Goal: Information Seeking & Learning: Learn about a topic

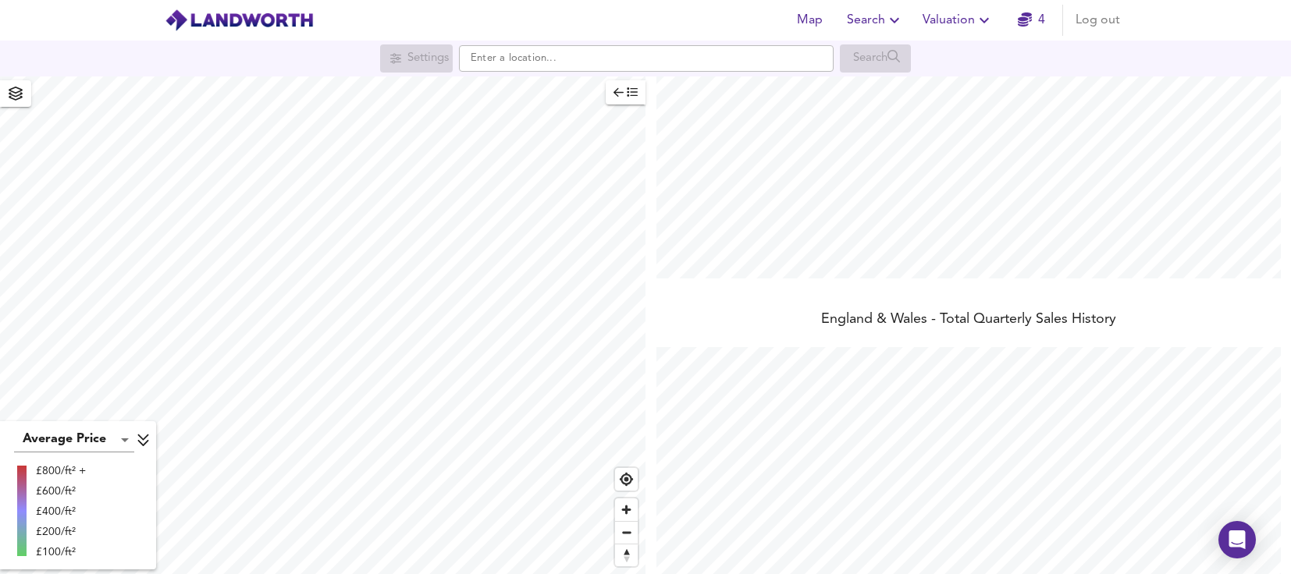
scroll to position [234, 0]
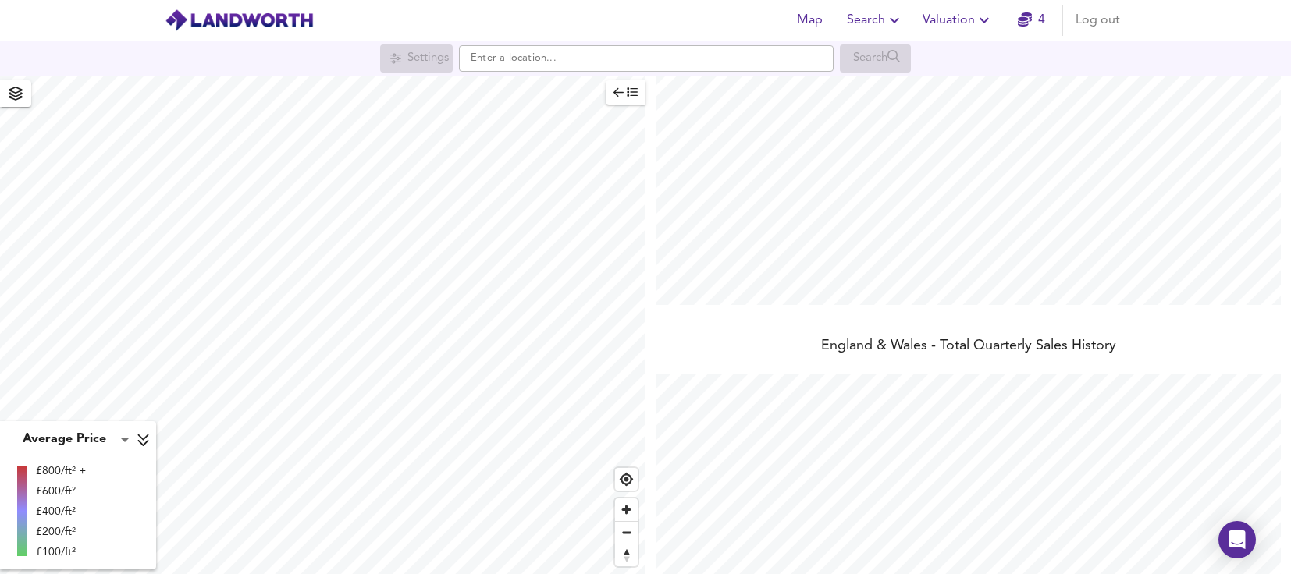
click at [897, 21] on icon "button" at bounding box center [894, 20] width 9 height 5
click at [890, 83] on li "Search History" at bounding box center [875, 84] width 154 height 28
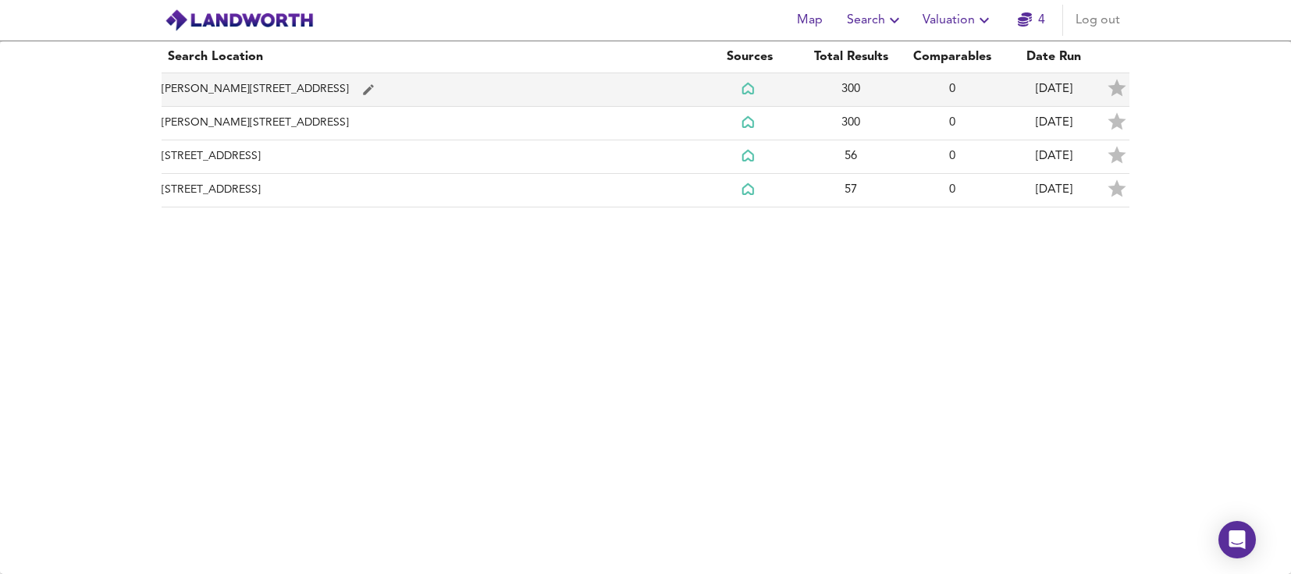
click at [393, 87] on td "Sidney Road, BR3 4QA" at bounding box center [430, 90] width 537 height 34
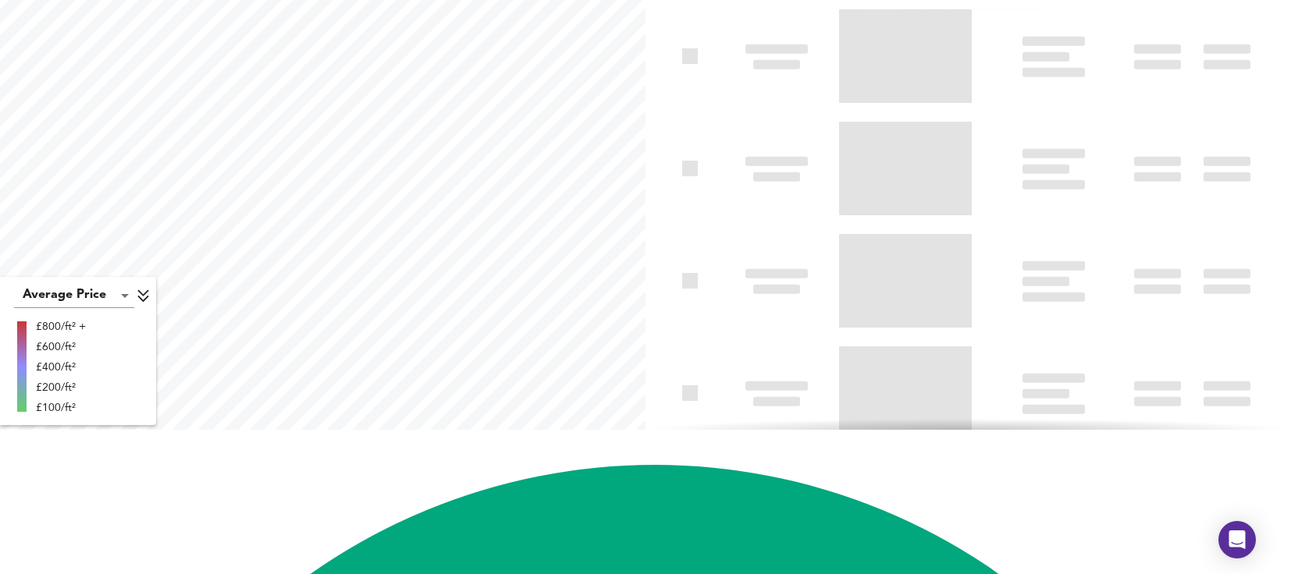
type input "biggest"
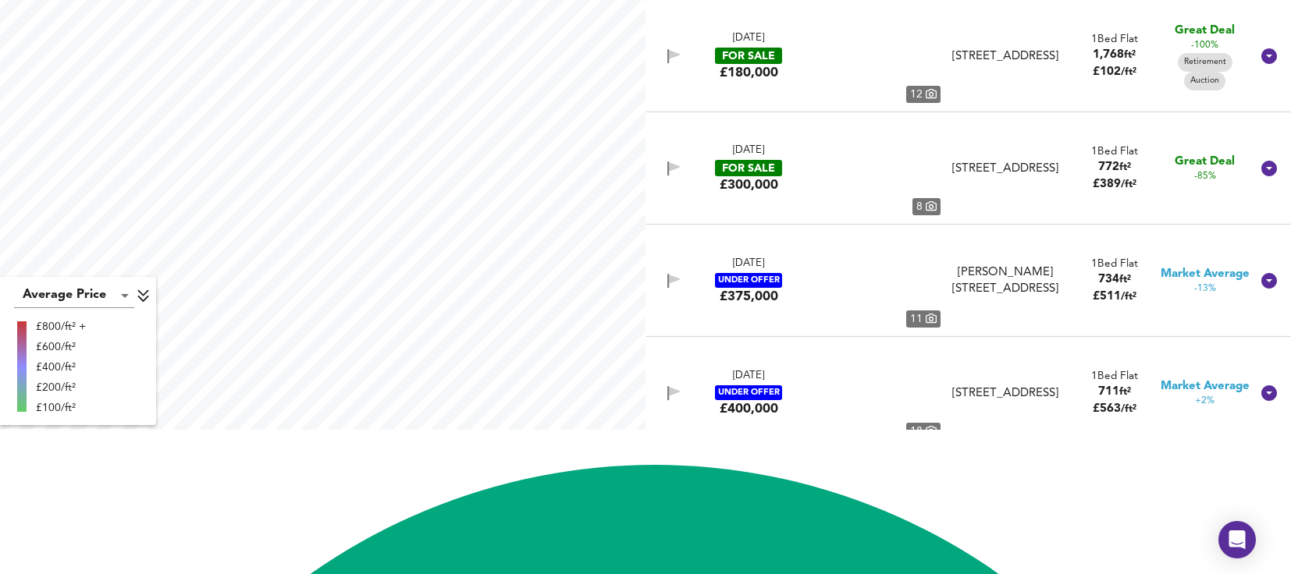
scroll to position [0, 0]
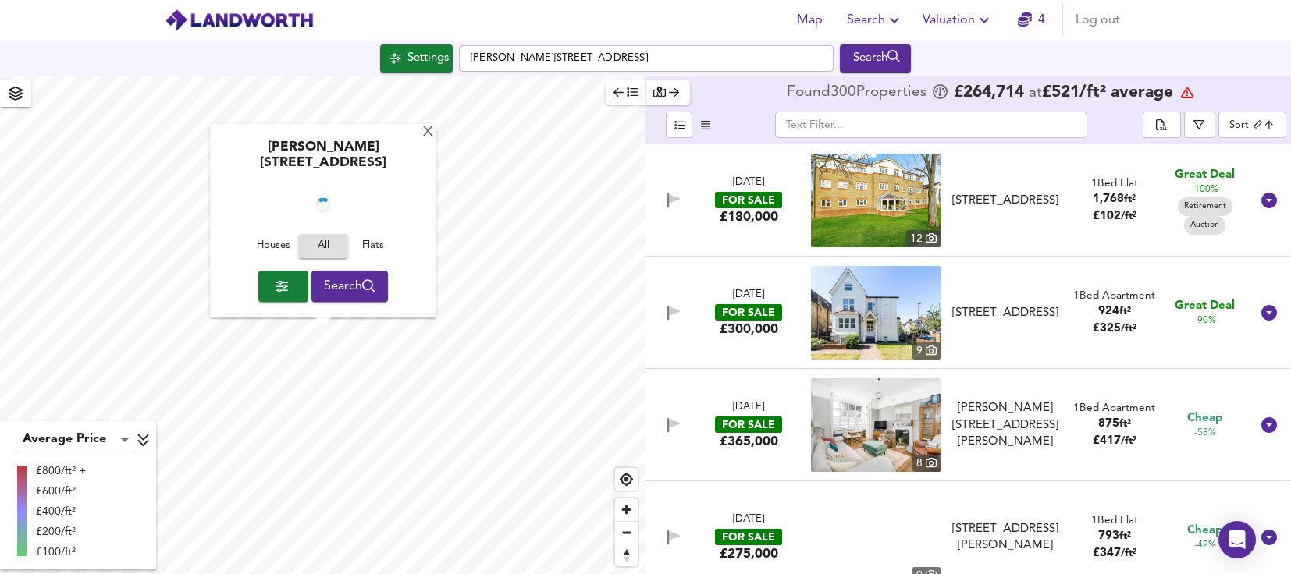
checkbox input "false"
checkbox input "true"
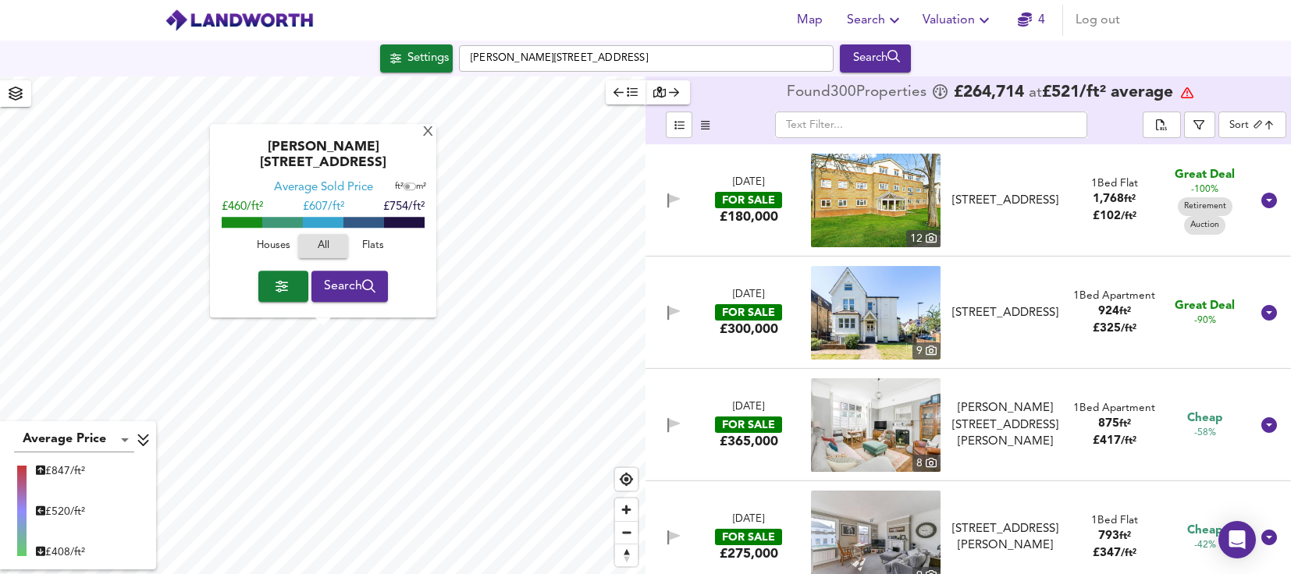
drag, startPoint x: 1266, startPoint y: 119, endPoint x: 1268, endPoint y: 45, distance: 74.2
type textarea "arize Page"
click at [428, 140] on div "X" at bounding box center [427, 133] width 13 height 15
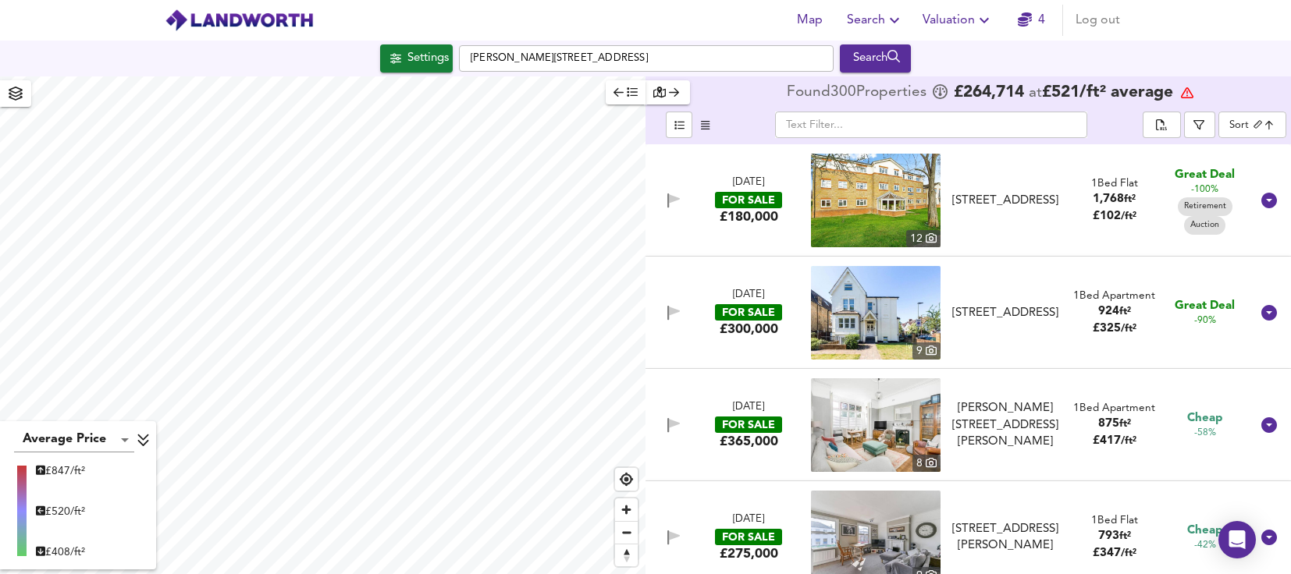
click at [1252, 126] on body "Map Search Valuation 4 Log out Settings Sidney Road, BR3 4QA Search Average Pri…" at bounding box center [645, 287] width 1291 height 574
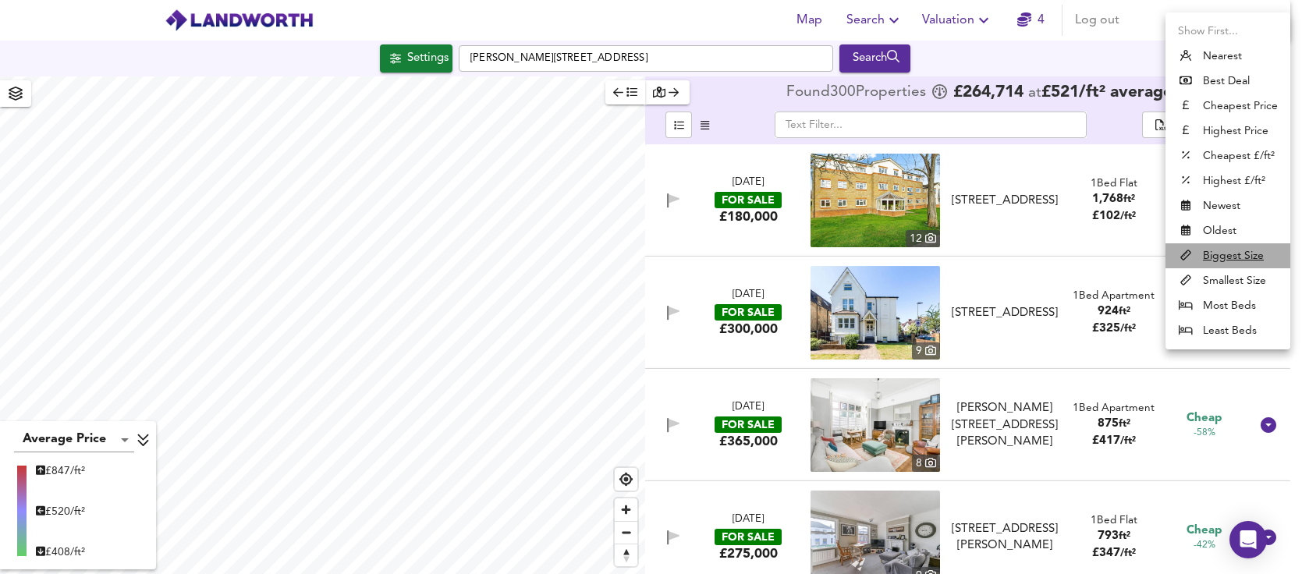
click at [1228, 256] on u "Biggest Size" at bounding box center [1233, 256] width 61 height 16
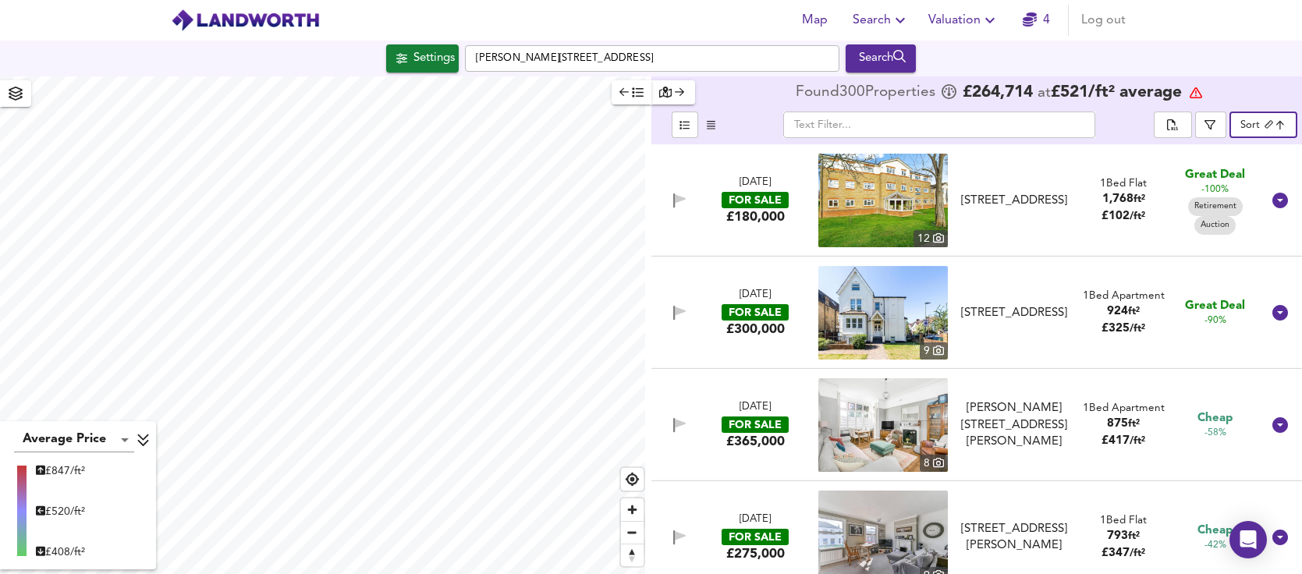
click at [123, 442] on body "Map Search Valuation 4 Log out Settings Sidney Road, BR3 4QA Search Average Pri…" at bounding box center [651, 287] width 1302 height 574
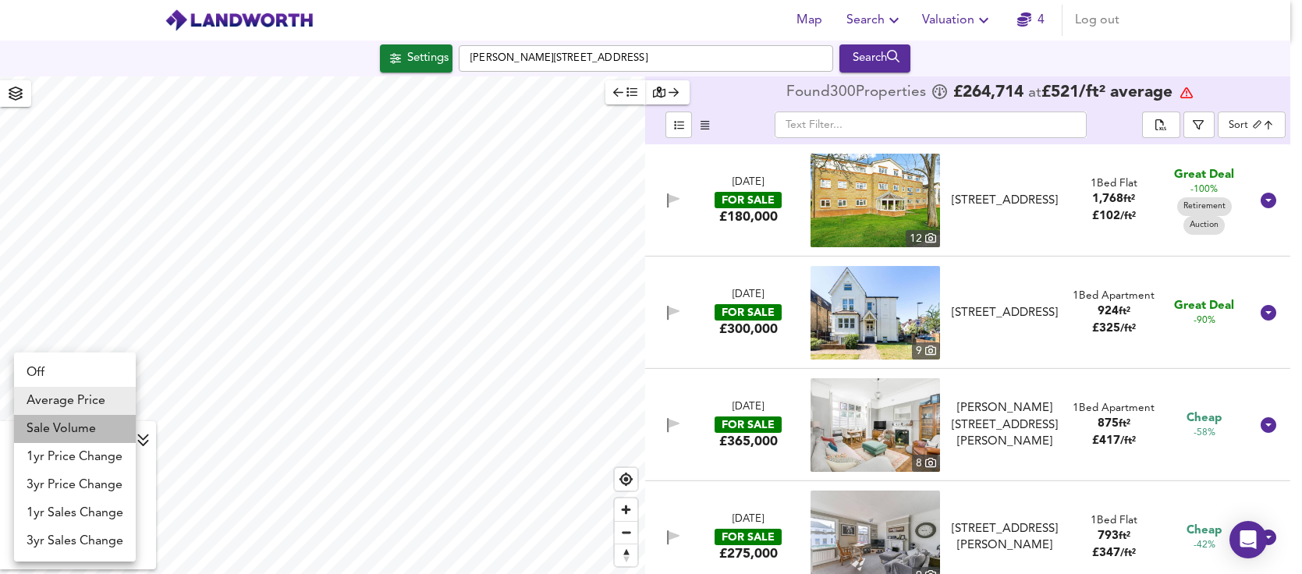
click at [104, 429] on li "Sale Volume" at bounding box center [75, 429] width 122 height 28
type input "weight"
checkbox input "false"
type input "weight"
click at [124, 435] on body "Map Search Valuation 4 Log out Settings Sidney Road, BR3 4QA Search Sale Volume…" at bounding box center [651, 287] width 1302 height 574
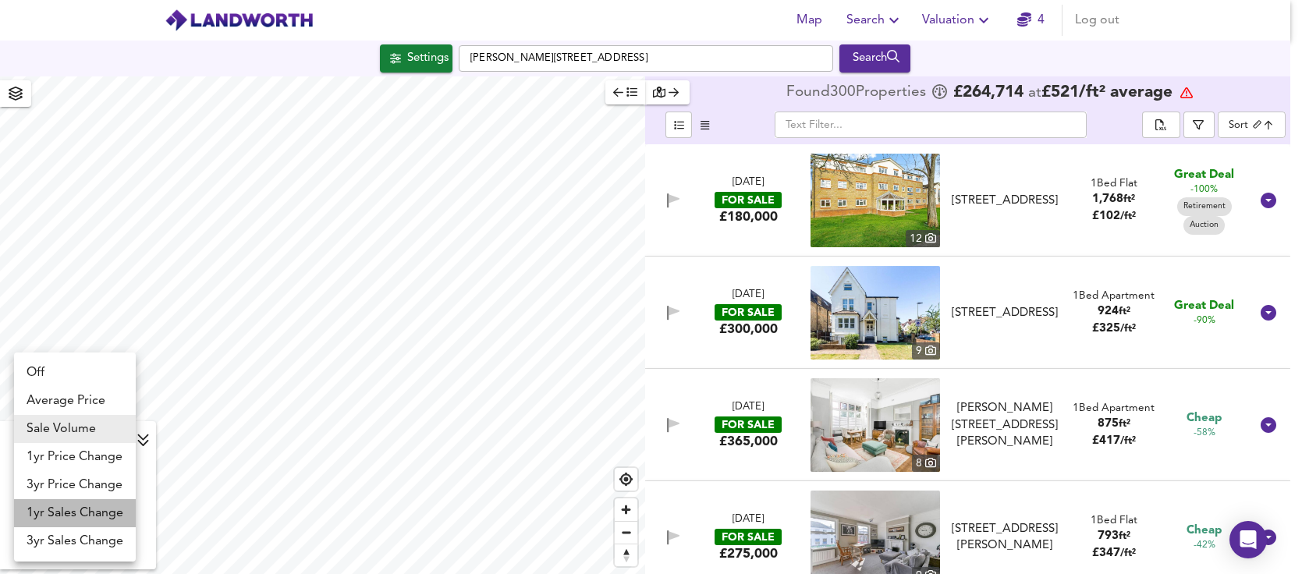
click at [91, 516] on li "1yr Sales Change" at bounding box center [75, 513] width 122 height 28
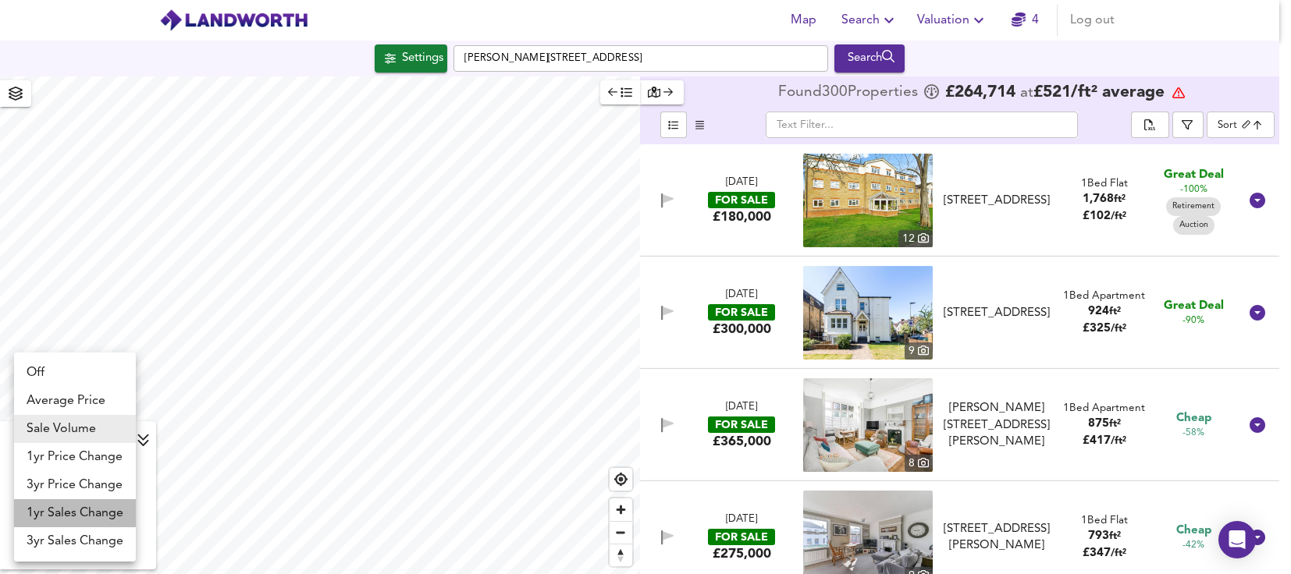
type input "sc1y"
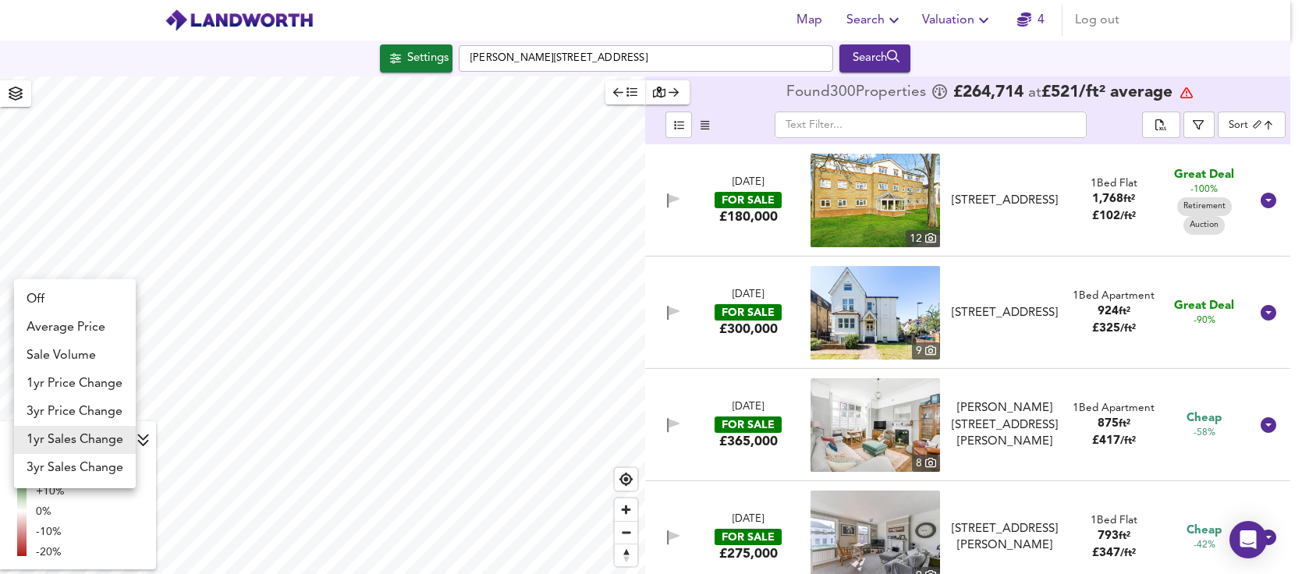
click at [122, 442] on body "Map Search Valuation 4 Log out Settings Sidney Road, BR3 4QA Search 1yr Sales C…" at bounding box center [651, 287] width 1302 height 574
click at [104, 385] on li "1yr Price Change" at bounding box center [75, 384] width 122 height 28
type input "lwc1y"
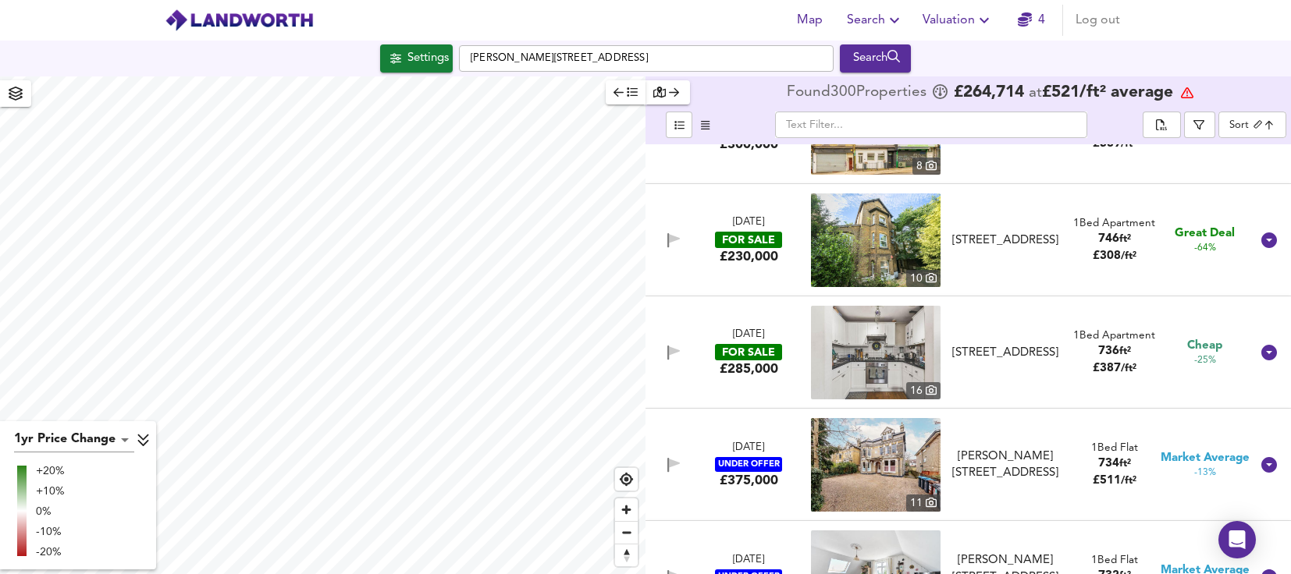
scroll to position [546, 0]
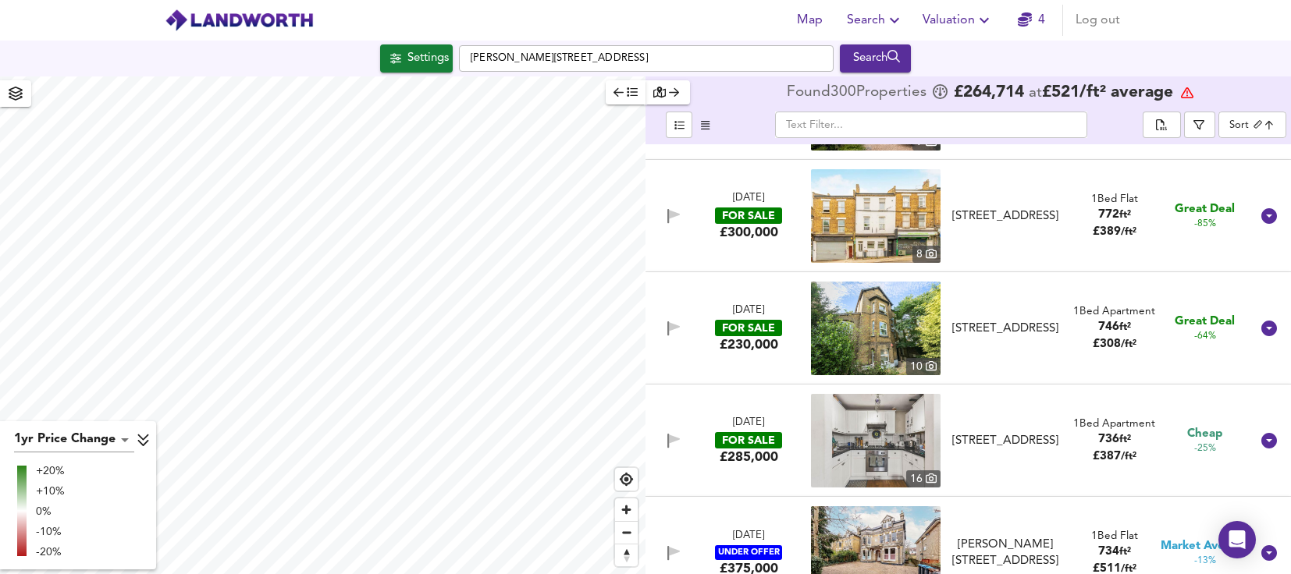
click at [884, 338] on img at bounding box center [876, 329] width 130 height 94
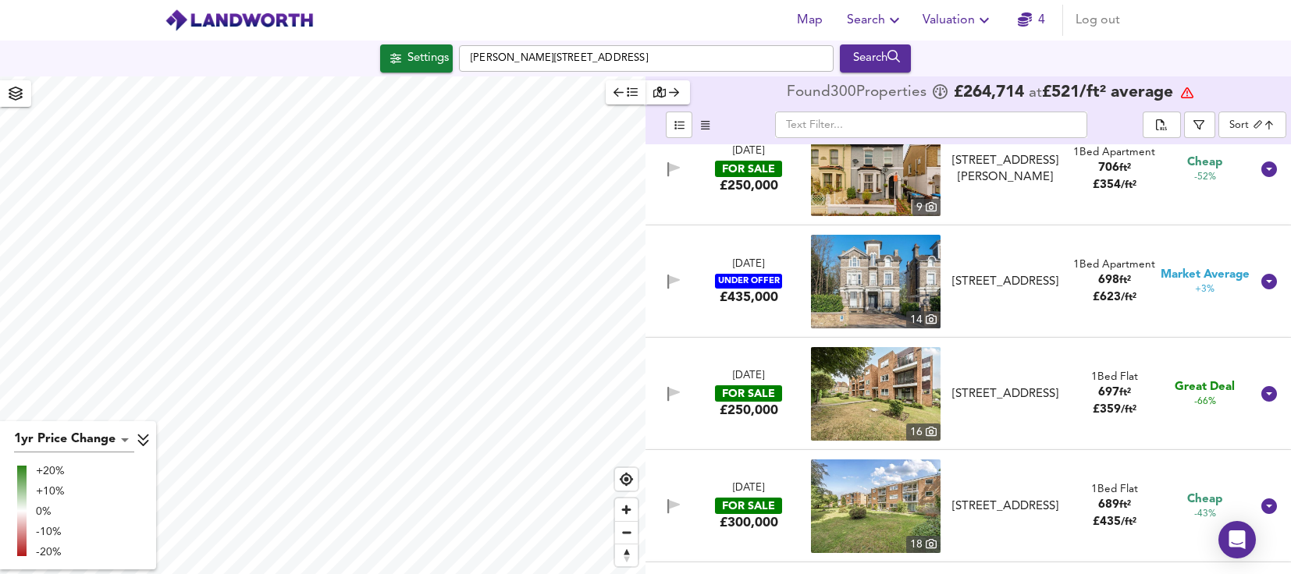
scroll to position [1405, 0]
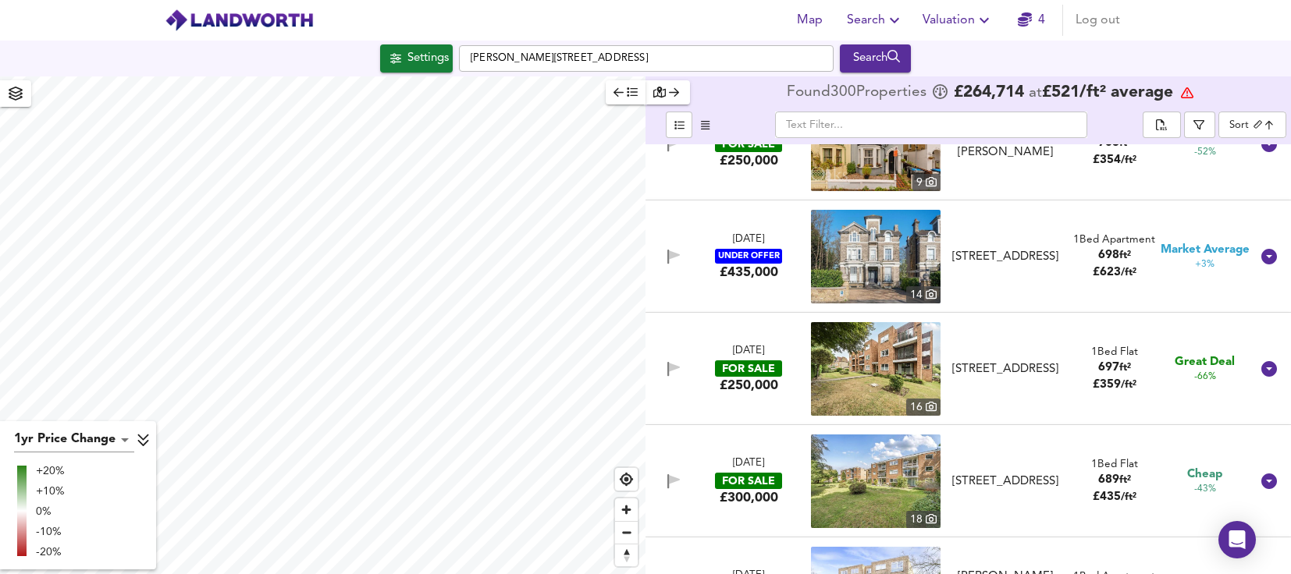
click at [887, 369] on img at bounding box center [876, 369] width 130 height 94
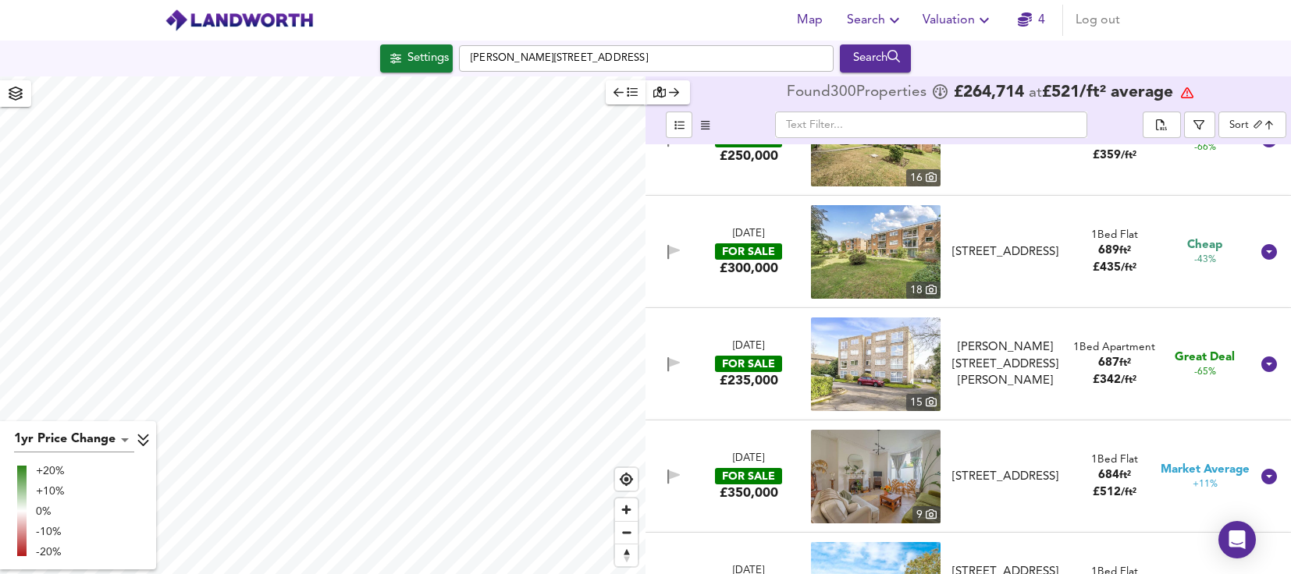
scroll to position [1639, 0]
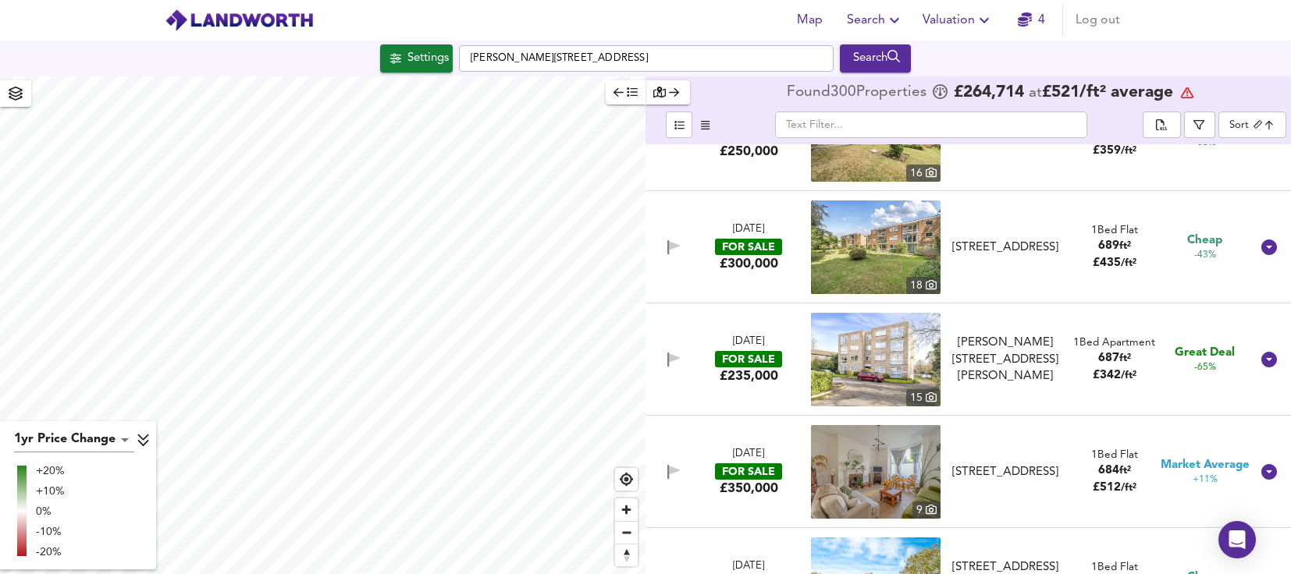
click at [874, 246] on img at bounding box center [876, 248] width 130 height 94
click at [871, 371] on img at bounding box center [876, 360] width 130 height 94
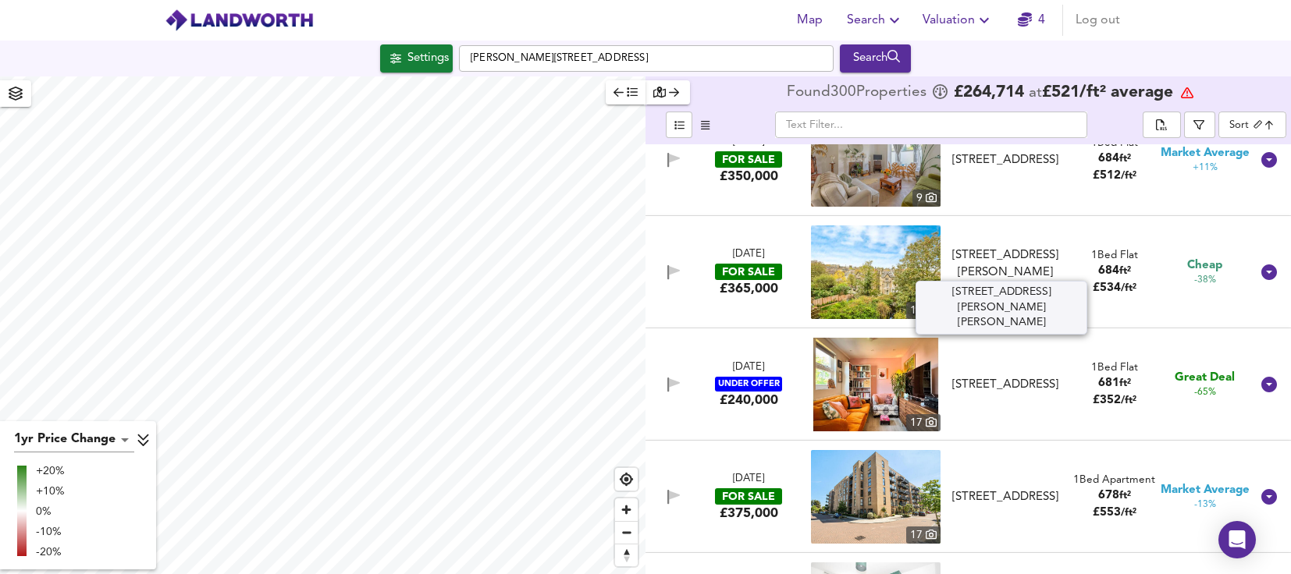
scroll to position [2029, 0]
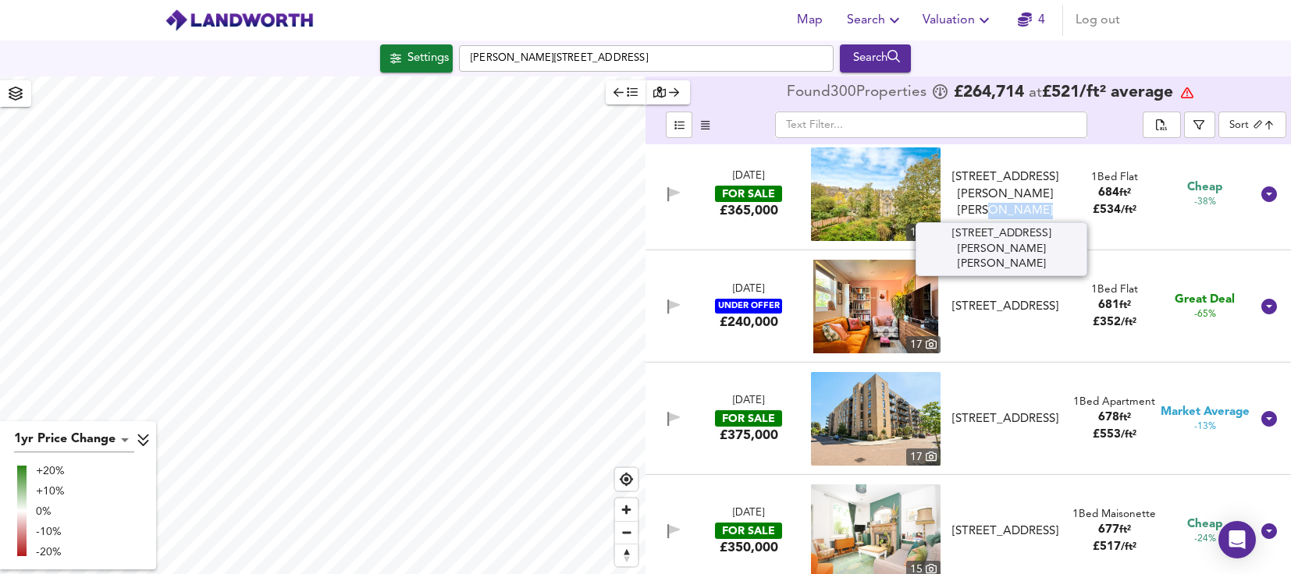
drag, startPoint x: 1019, startPoint y: 217, endPoint x: 1028, endPoint y: 194, distance: 24.5
click at [1028, 194] on div "31 Farquhar Road, Crystal Palace, SE19 1SS" at bounding box center [1005, 194] width 114 height 50
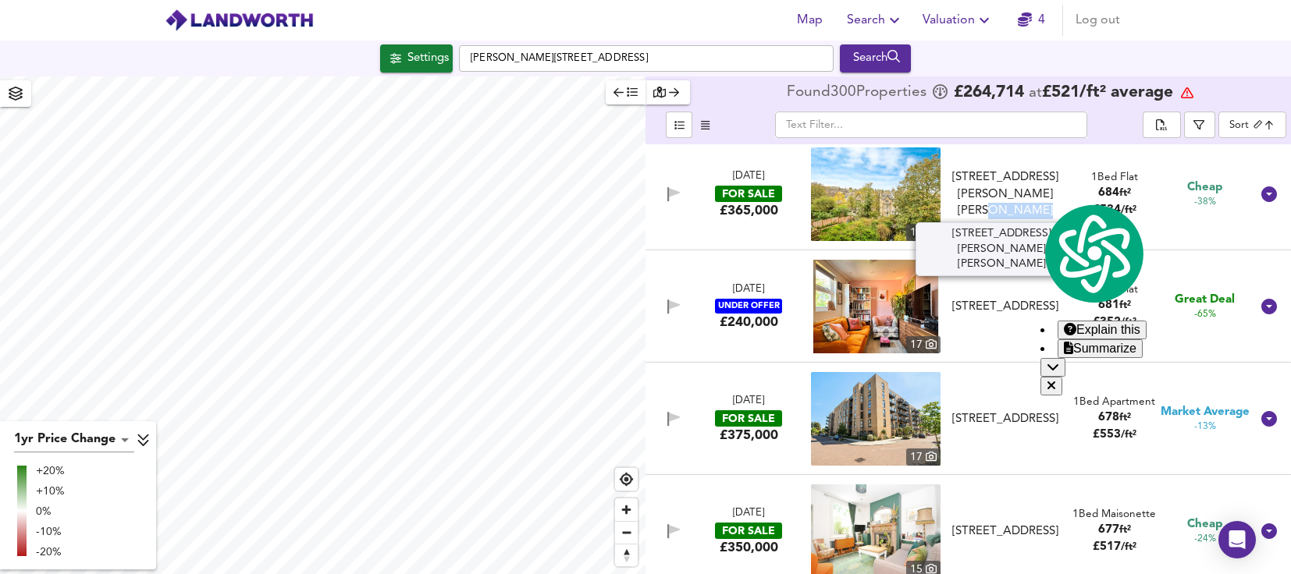
copy div "SE19 1SS"
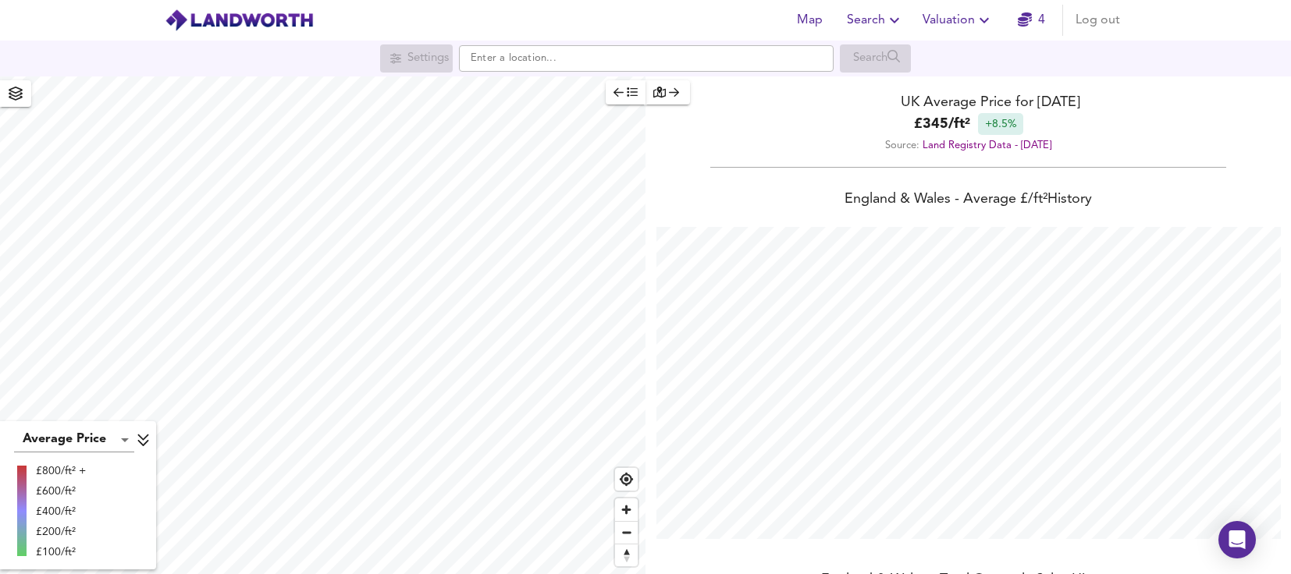
scroll to position [574, 1291]
click at [972, 16] on span "Valuation" at bounding box center [957, 20] width 71 height 22
click at [990, 88] on li "Valuation Report History" at bounding box center [958, 84] width 186 height 28
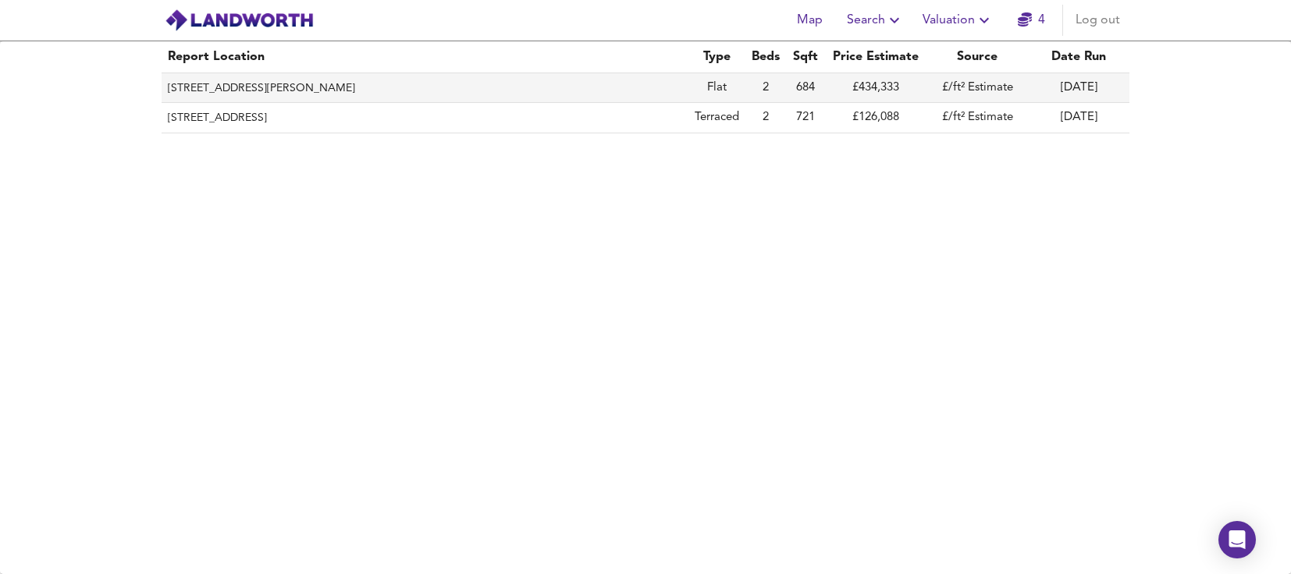
click at [371, 88] on th "[STREET_ADDRESS][PERSON_NAME]" at bounding box center [425, 88] width 527 height 30
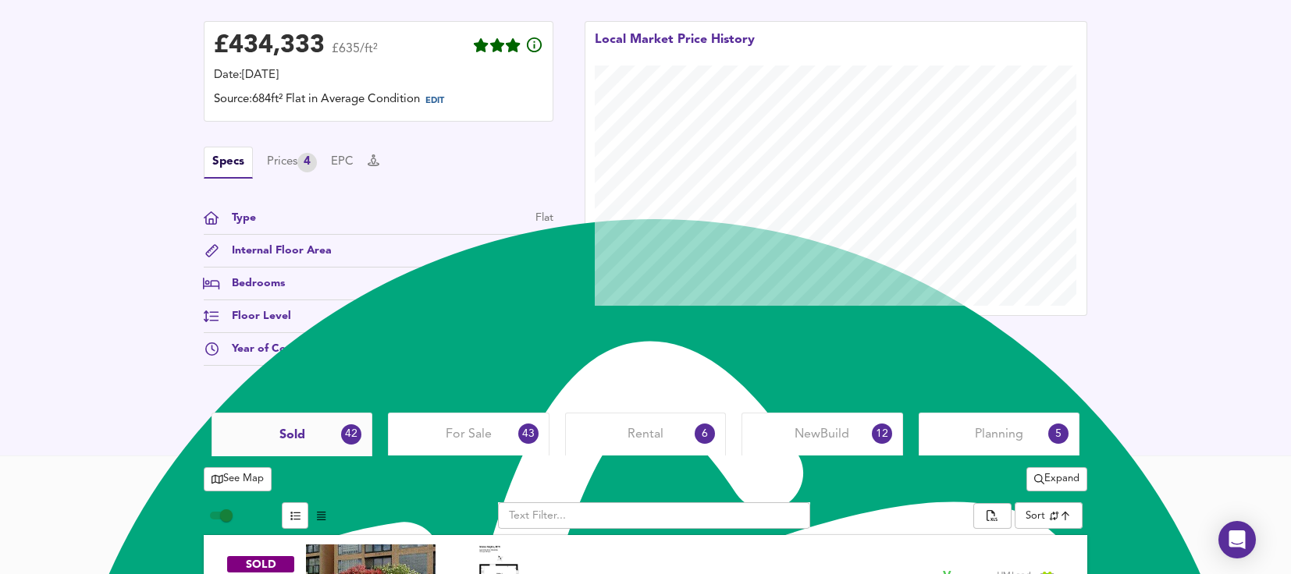
scroll to position [312, 0]
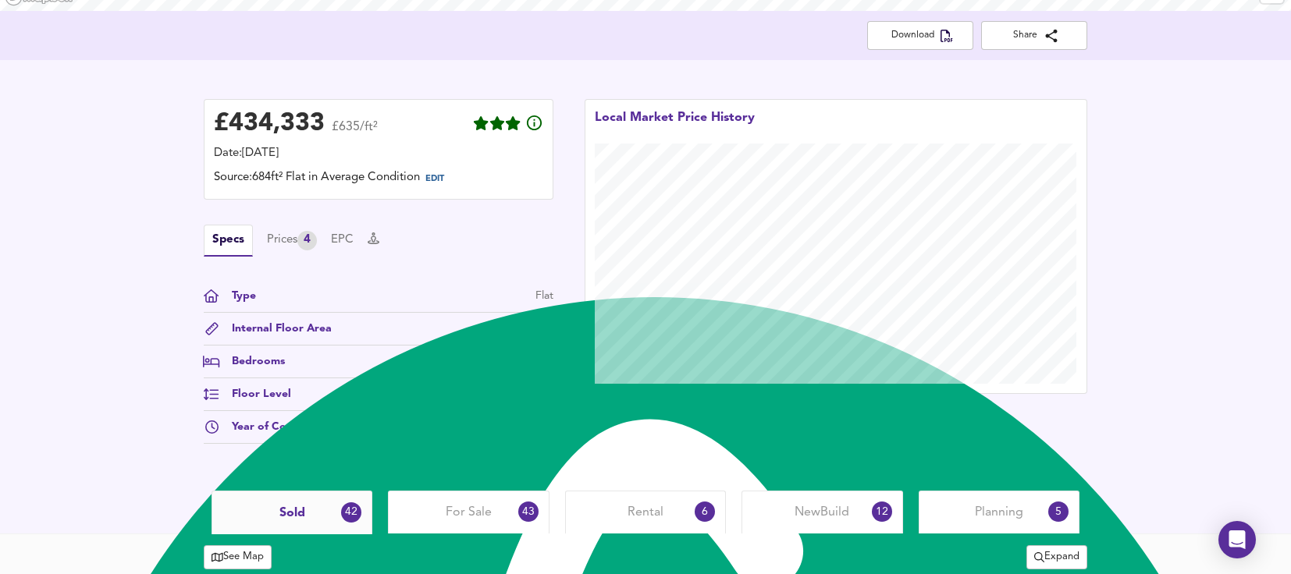
click at [289, 229] on div "Specs Prices 4 EPC" at bounding box center [379, 241] width 350 height 32
click at [289, 245] on div "Prices 4" at bounding box center [292, 241] width 50 height 20
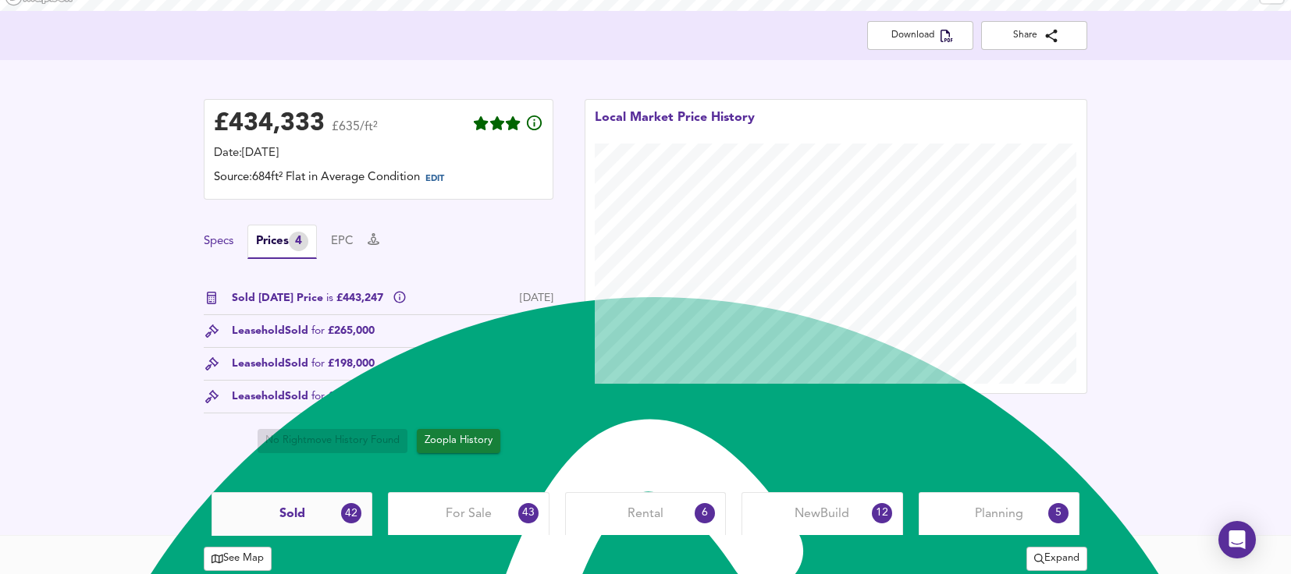
click at [227, 240] on button "Specs" at bounding box center [219, 241] width 30 height 17
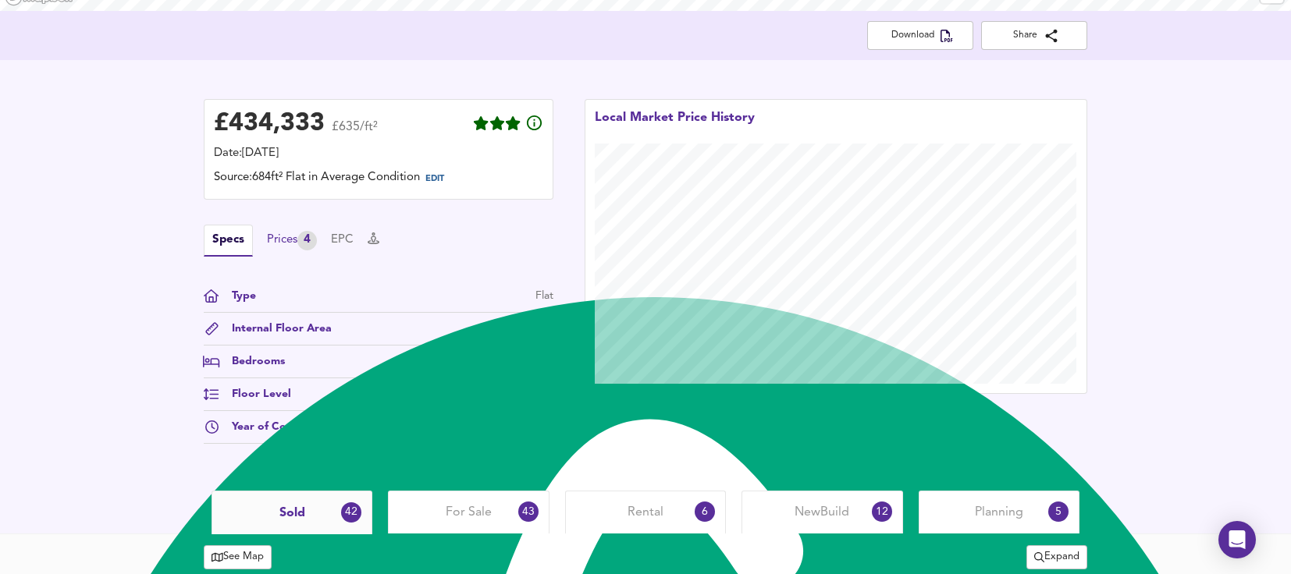
click at [297, 240] on div "Prices 4" at bounding box center [292, 241] width 50 height 20
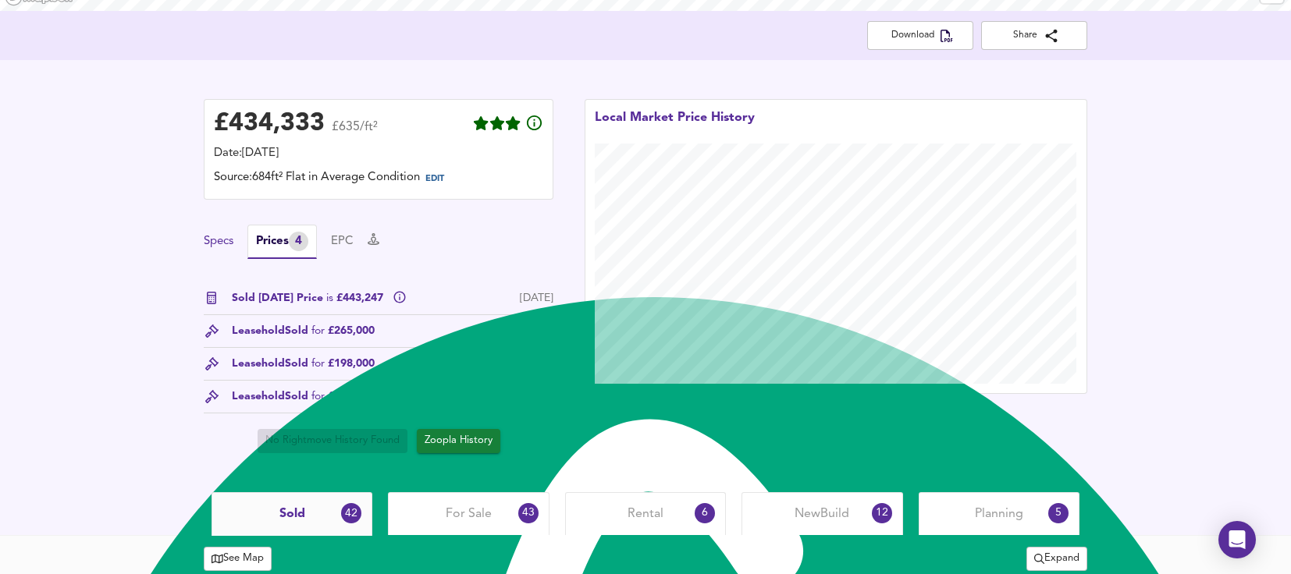
click at [211, 245] on button "Specs" at bounding box center [219, 241] width 30 height 17
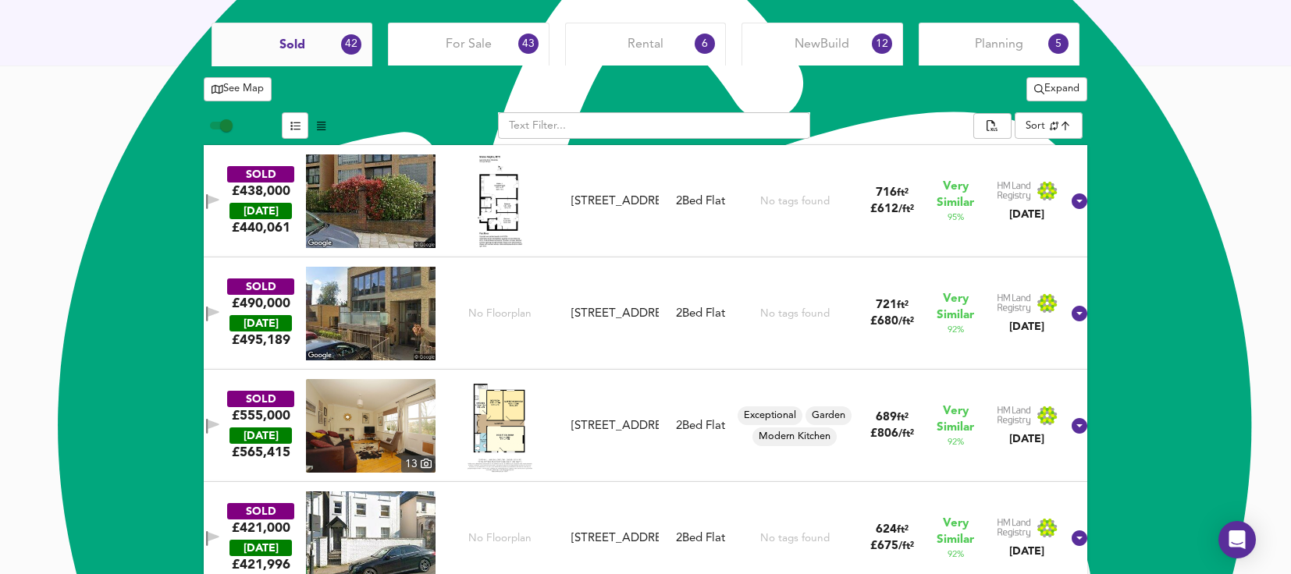
scroll to position [702, 0]
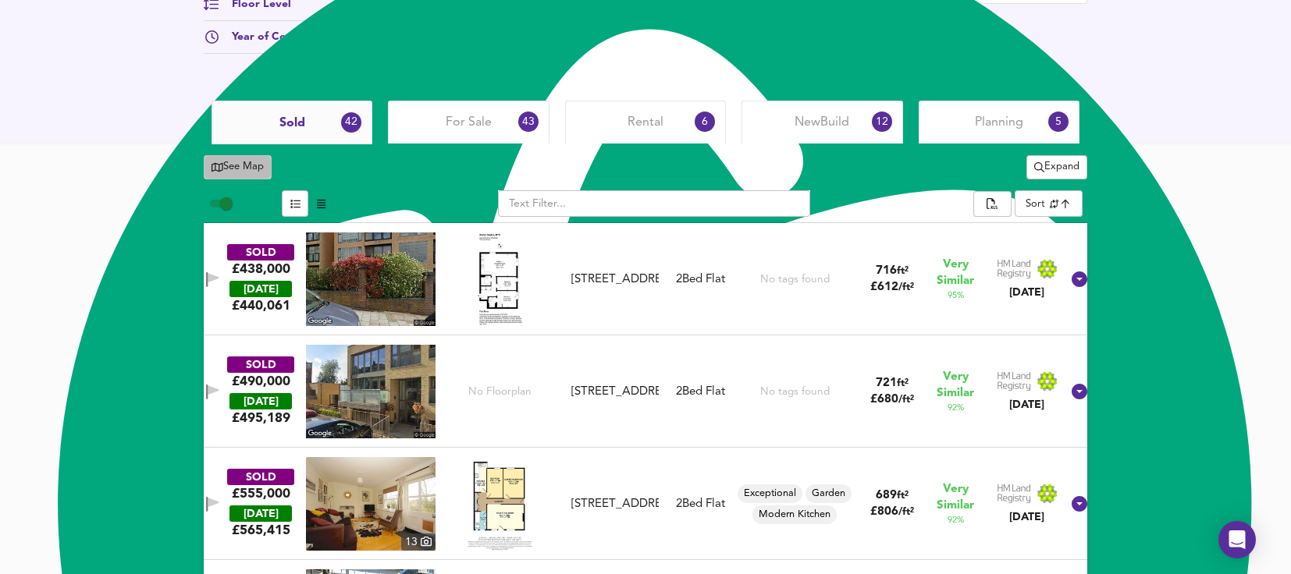
click at [240, 169] on span "See Map" at bounding box center [237, 167] width 52 height 18
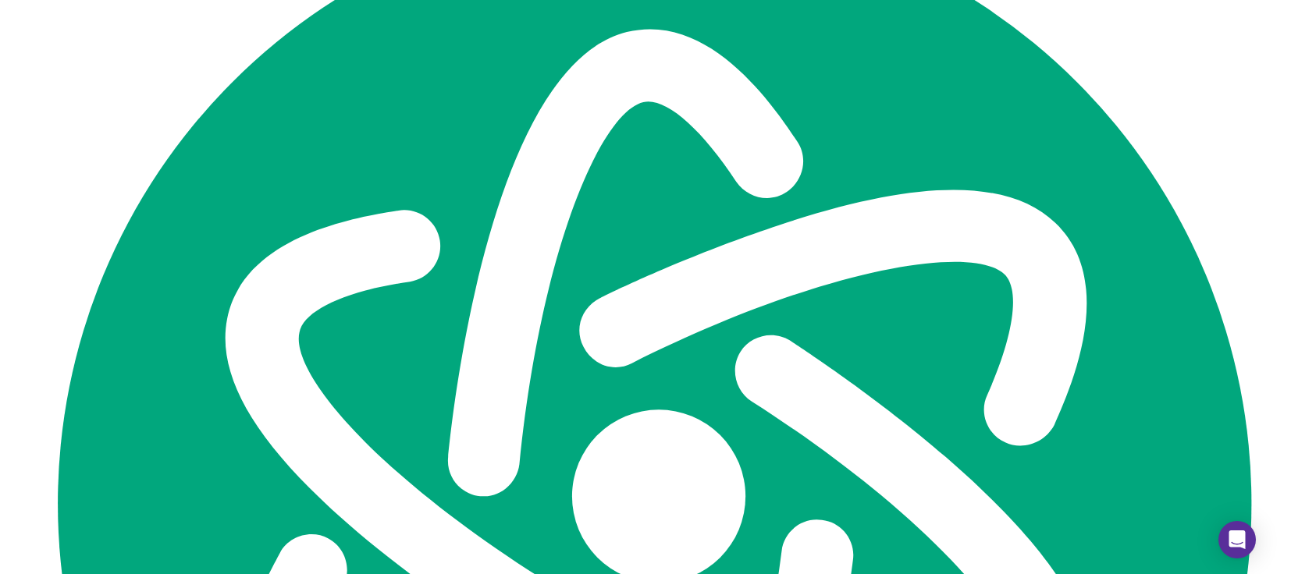
scroll to position [144, 0]
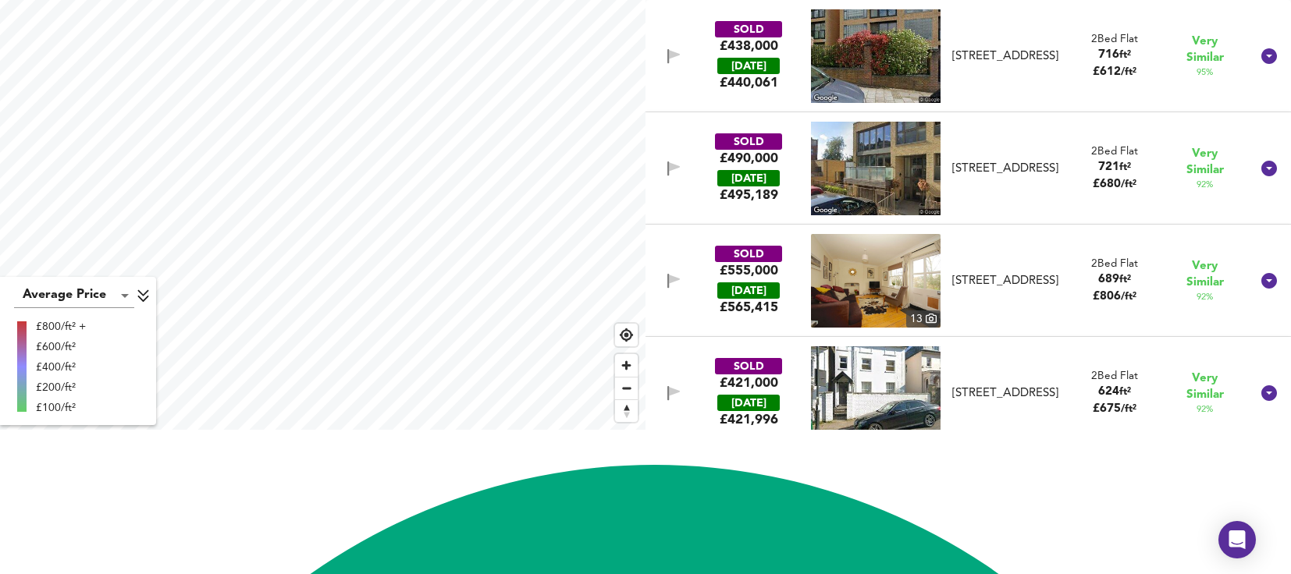
checkbox input "false"
checkbox input "true"
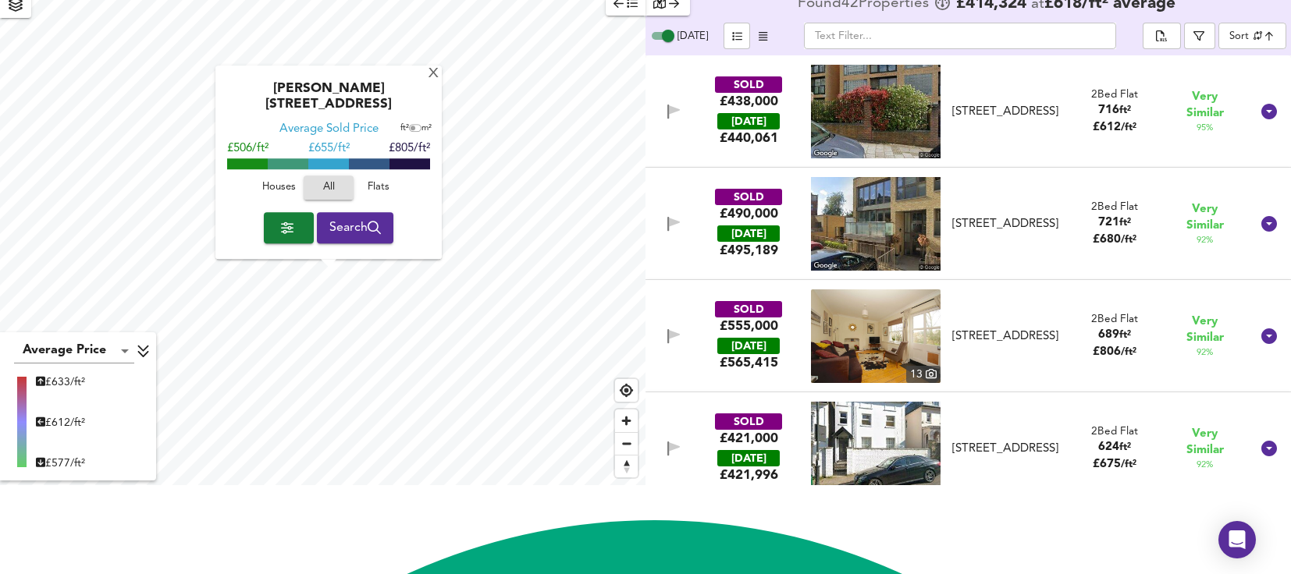
scroll to position [0, 0]
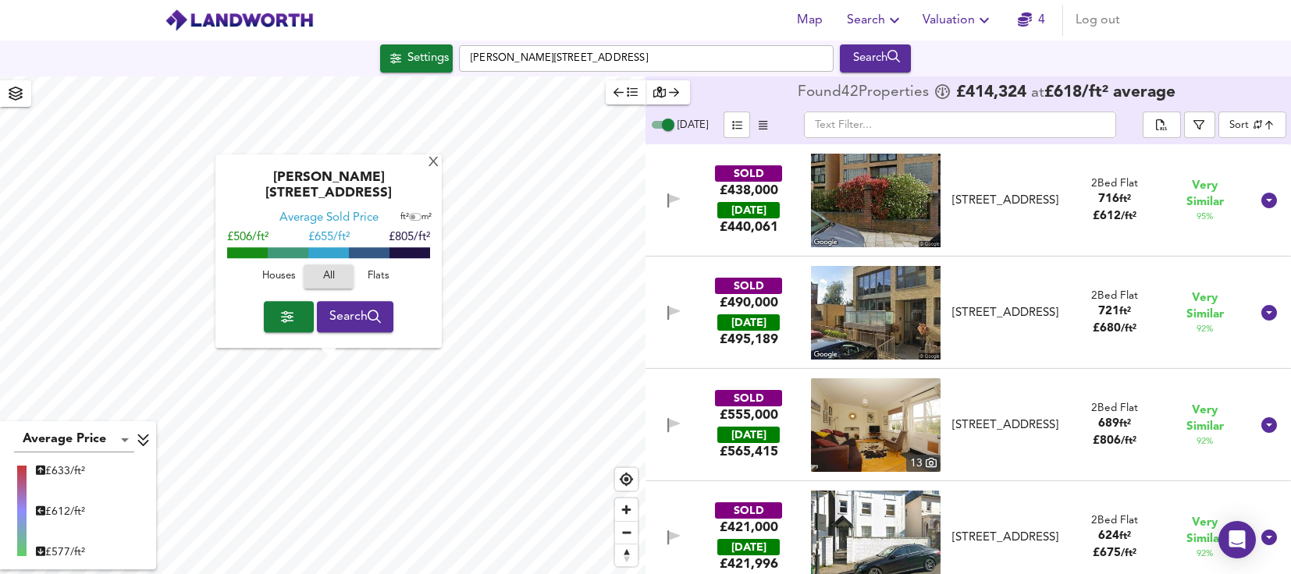
click at [619, 100] on span "button" at bounding box center [625, 92] width 24 height 18
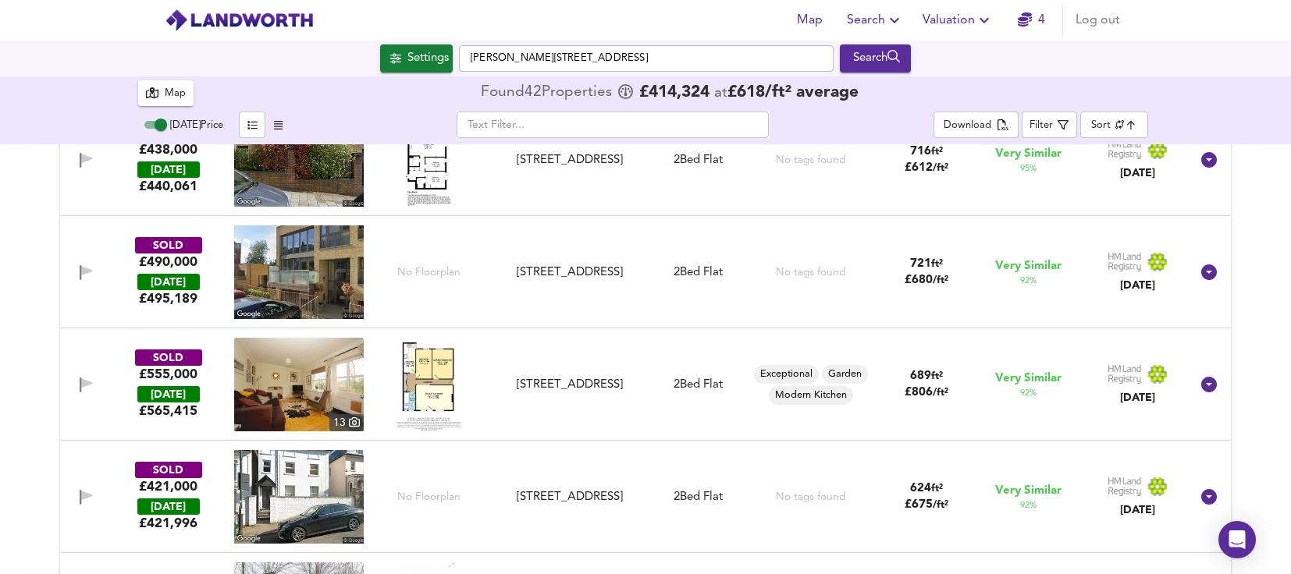
scroll to position [78, 0]
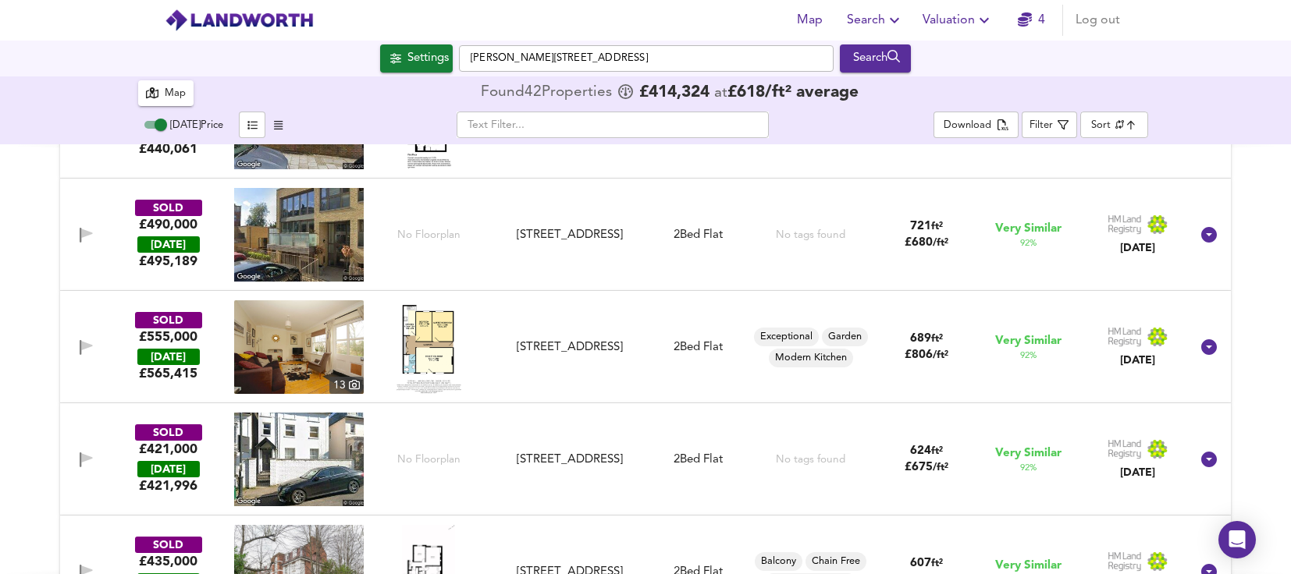
click at [308, 346] on img at bounding box center [299, 347] width 130 height 94
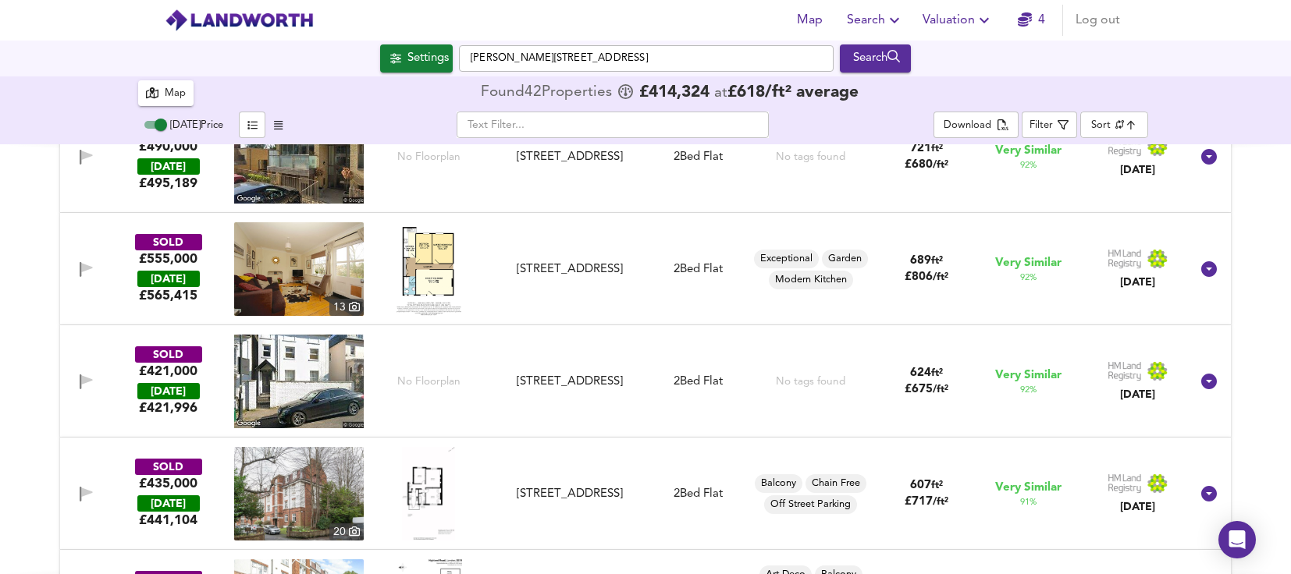
click at [332, 373] on img at bounding box center [299, 382] width 130 height 94
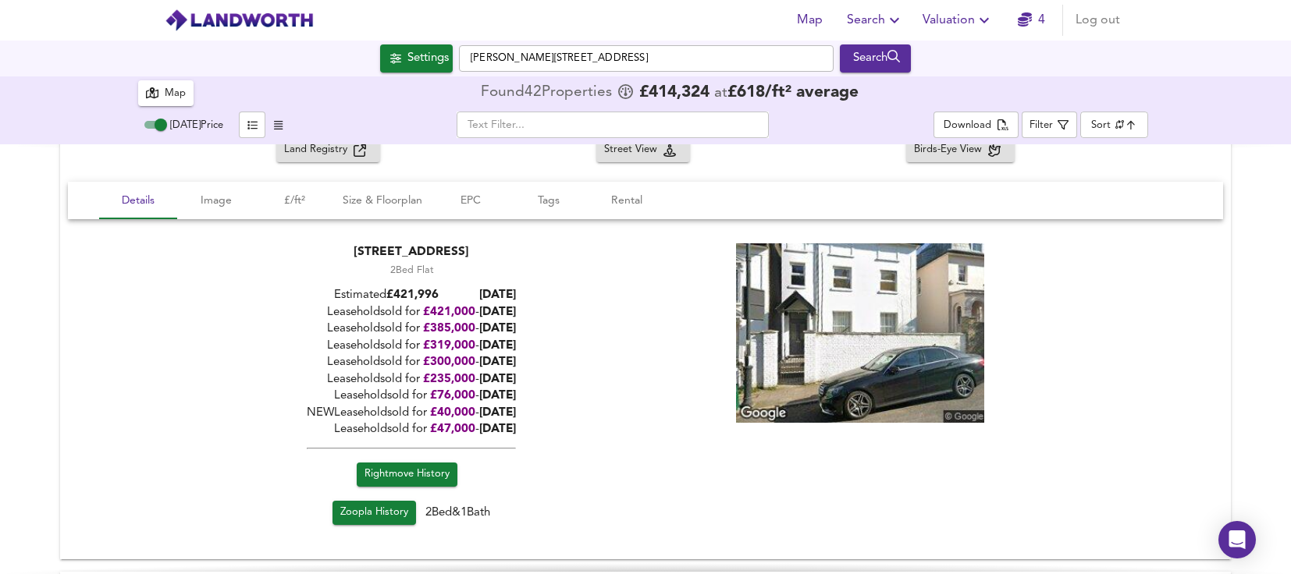
scroll to position [390, 0]
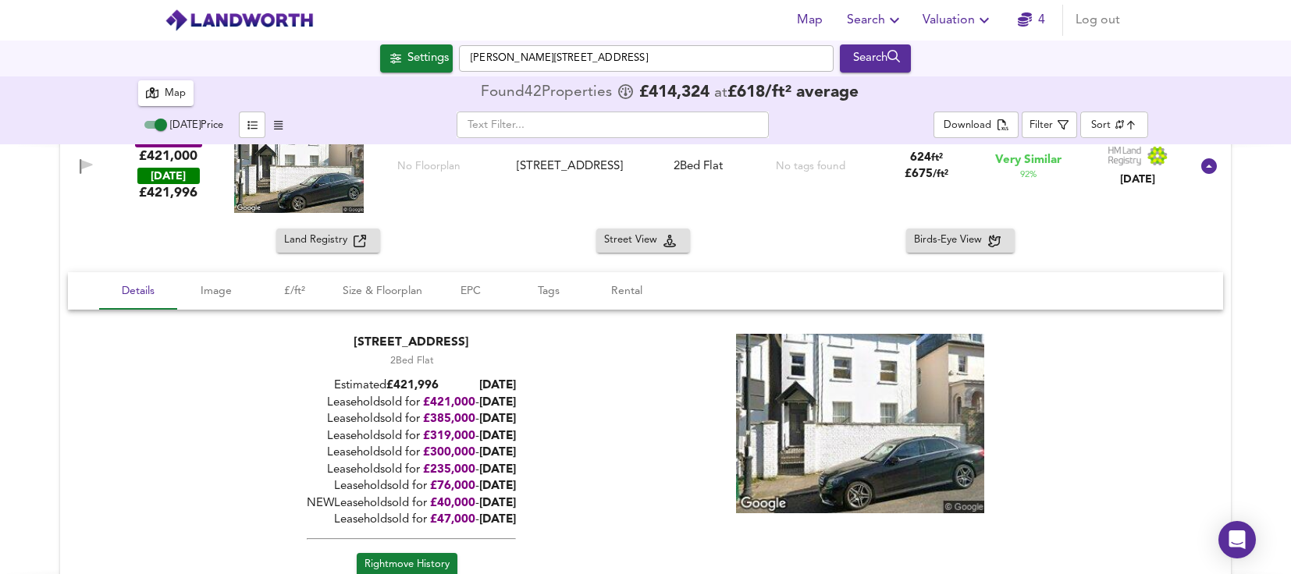
click at [225, 220] on div "SOLD £421,000 [DATE] £ 421,996 No Floorplan [STREET_ADDRESS] [STREET_ADDRESS] 2…" at bounding box center [645, 166] width 1170 height 125
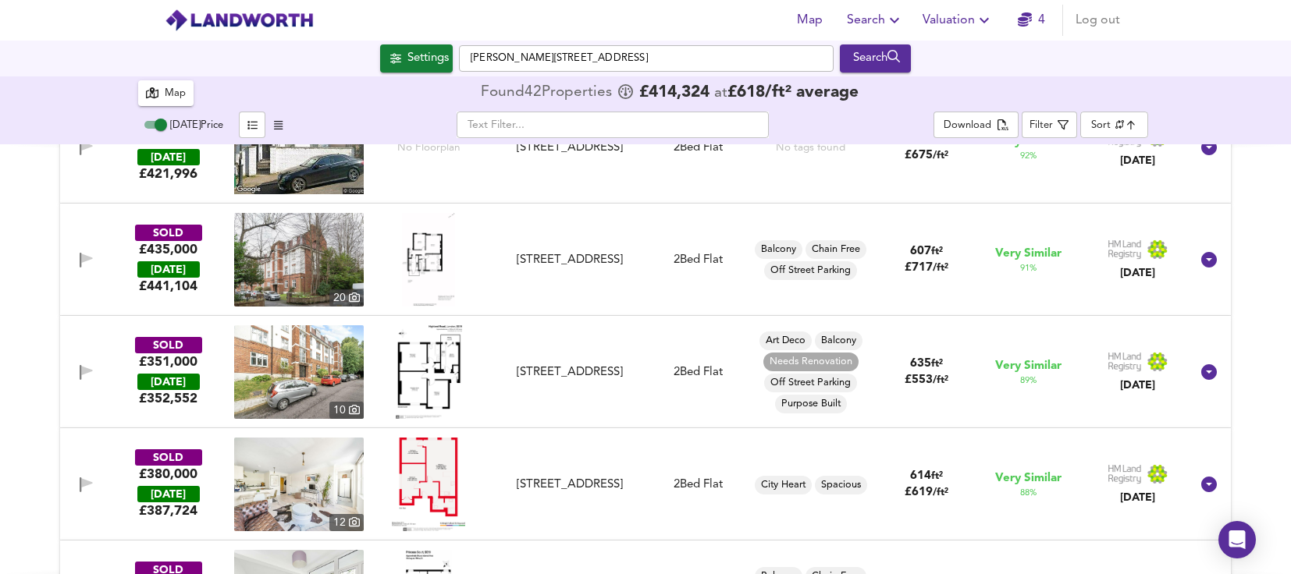
click at [215, 193] on div "SOLD £421,000 [DATE] £ 421,996 No Floorplan [STREET_ADDRESS] [STREET_ADDRESS] 2…" at bounding box center [626, 148] width 1127 height 94
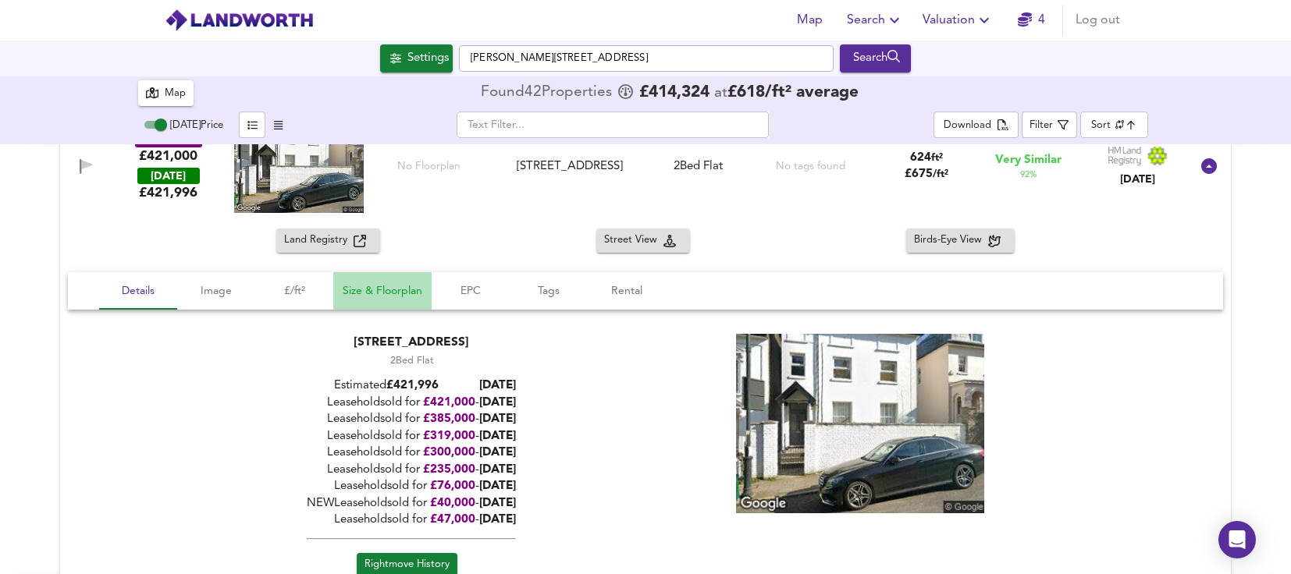
click at [424, 298] on button "Size & Floorplan" at bounding box center [382, 290] width 98 height 37
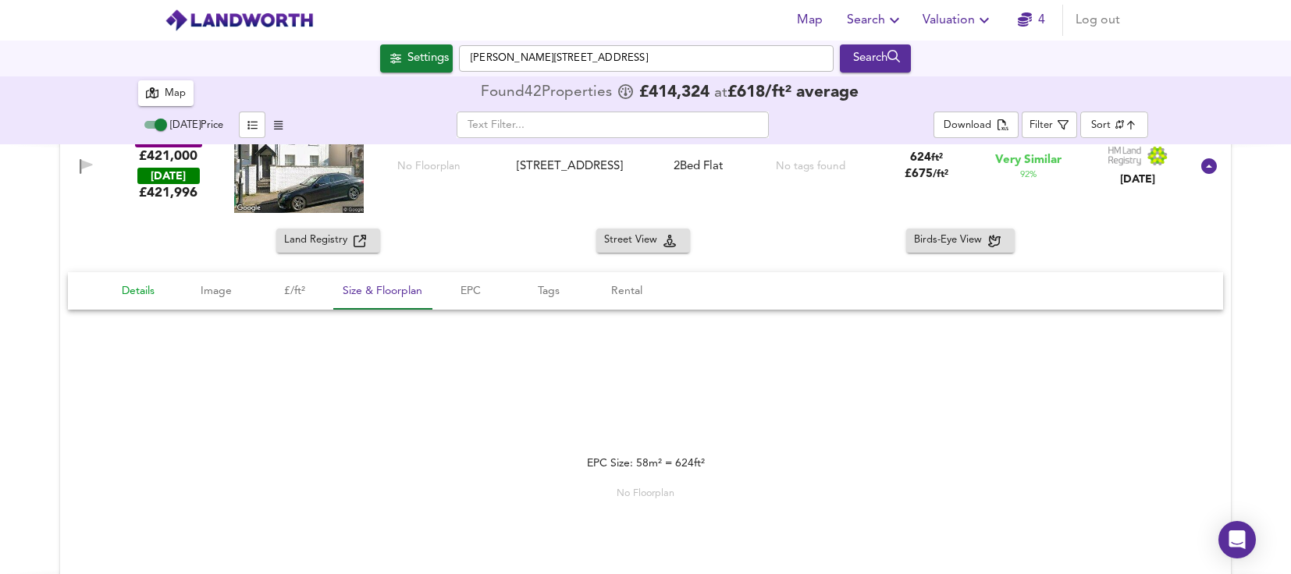
click at [151, 291] on span "Details" at bounding box center [137, 292] width 59 height 20
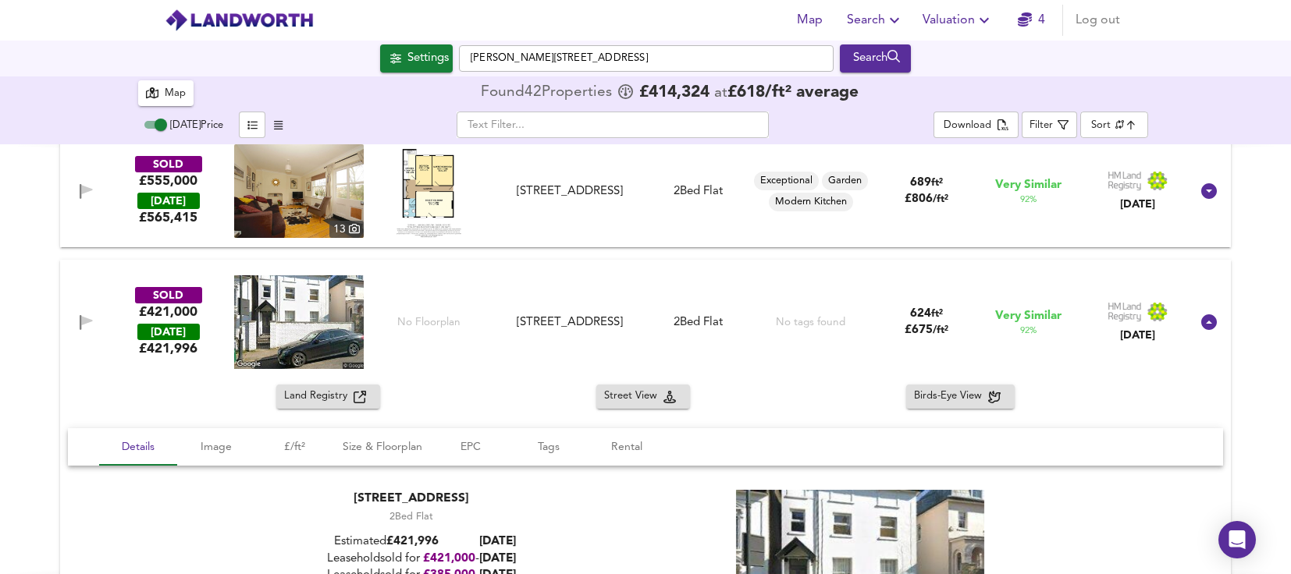
scroll to position [312, 0]
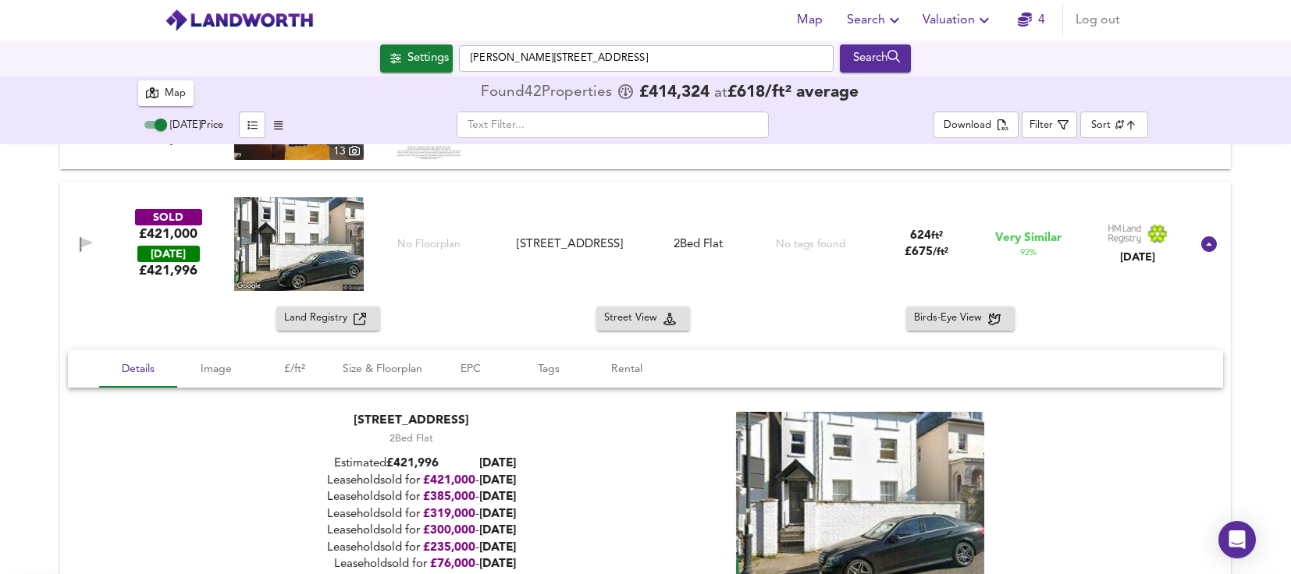
click at [144, 337] on div "Land Registry Street View Birds-Eye View Details Image £/ft² Size & Floorplan E…" at bounding box center [645, 517] width 1170 height 421
click at [140, 307] on div "SOLD £421,000 [DATE] £ 421,996 No Floorplan Flat A, [STREET_ADDRESS] [STREET_AD…" at bounding box center [645, 455] width 1170 height 546
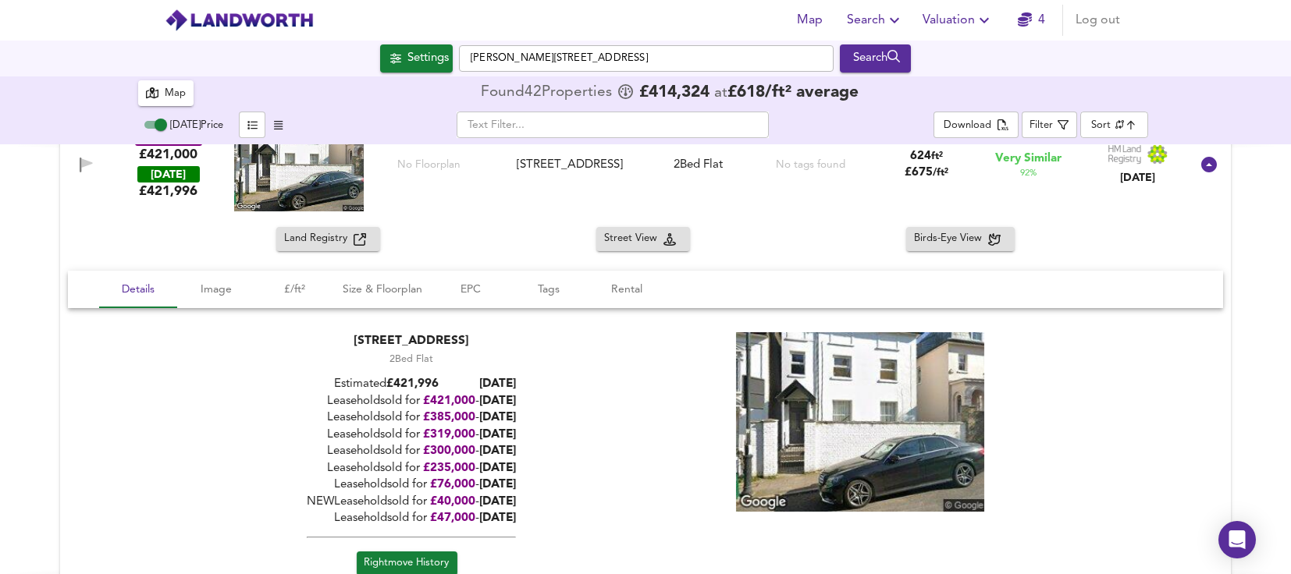
scroll to position [390, 0]
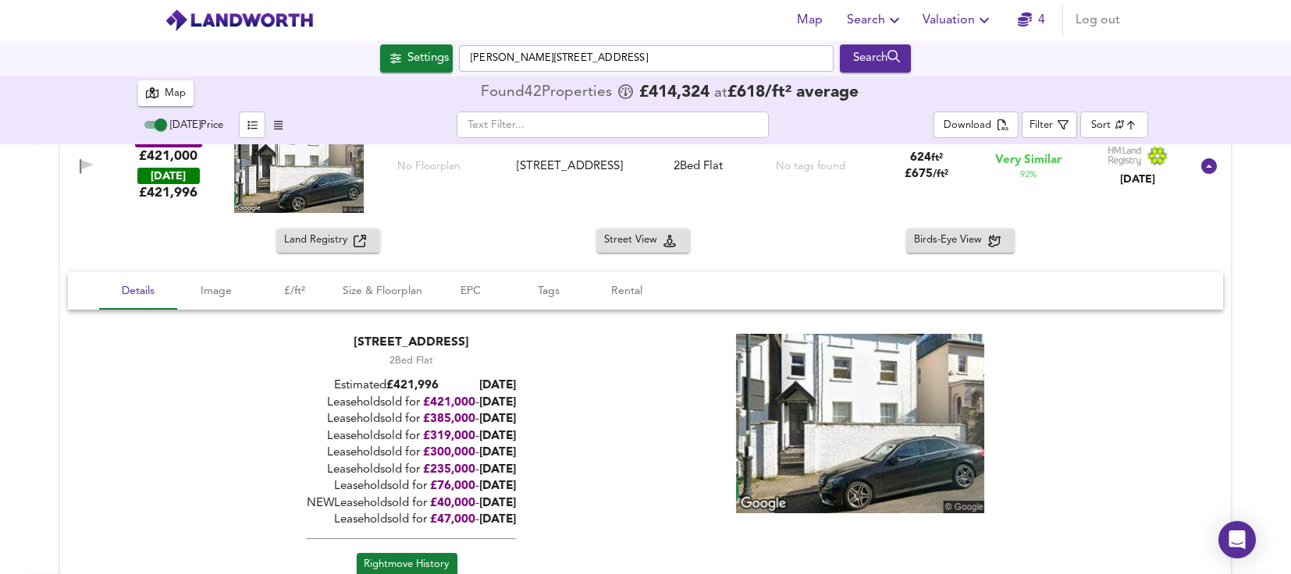
click at [198, 233] on div "Land Registry Street View Birds-Eye View" at bounding box center [645, 241] width 1170 height 24
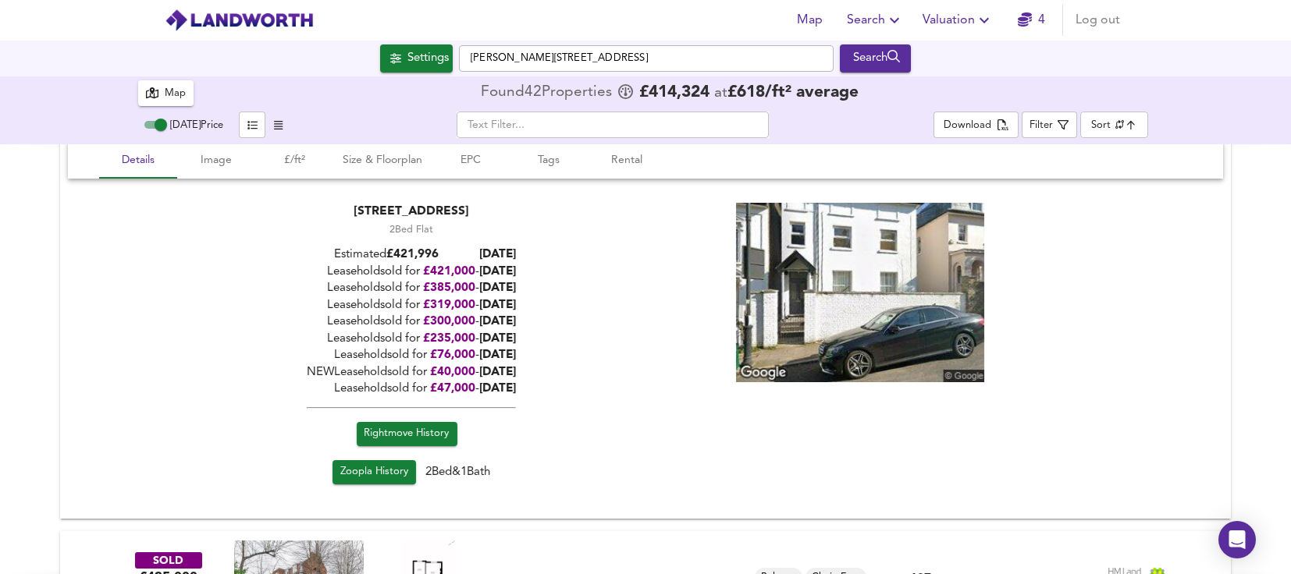
drag, startPoint x: 724, startPoint y: 329, endPoint x: 673, endPoint y: 337, distance: 52.1
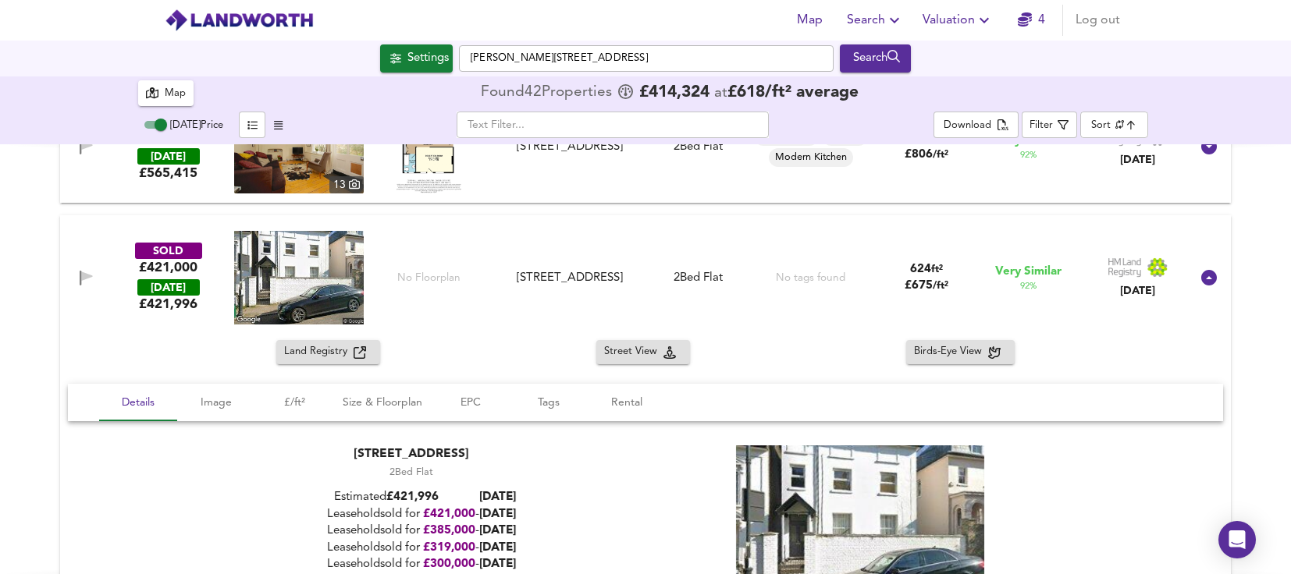
scroll to position [262, 0]
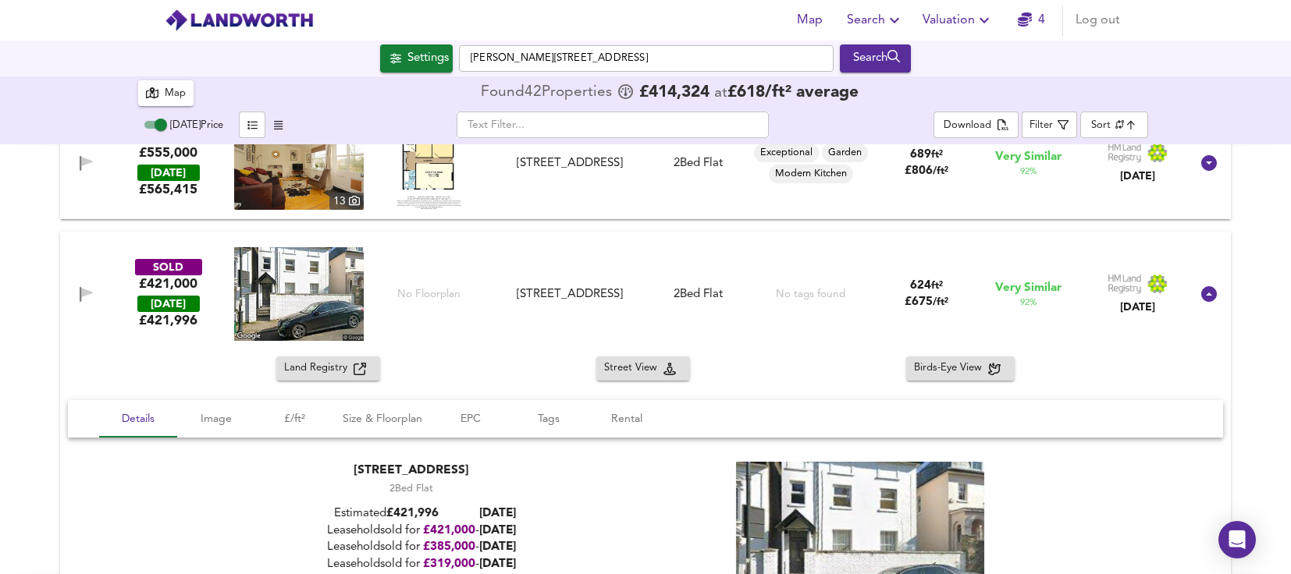
click at [523, 345] on div "SOLD £421,000 [DATE] £ 421,996 No Floorplan [STREET_ADDRESS] [STREET_ADDRESS] 2…" at bounding box center [645, 294] width 1170 height 125
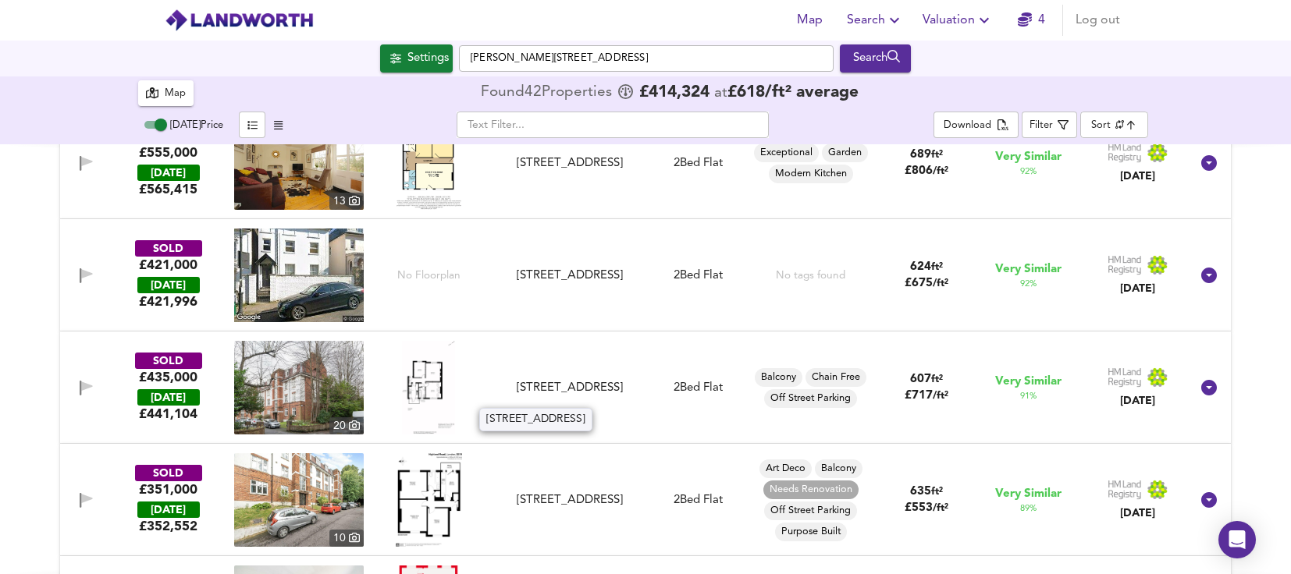
click at [615, 396] on div "[STREET_ADDRESS]" at bounding box center [569, 388] width 140 height 16
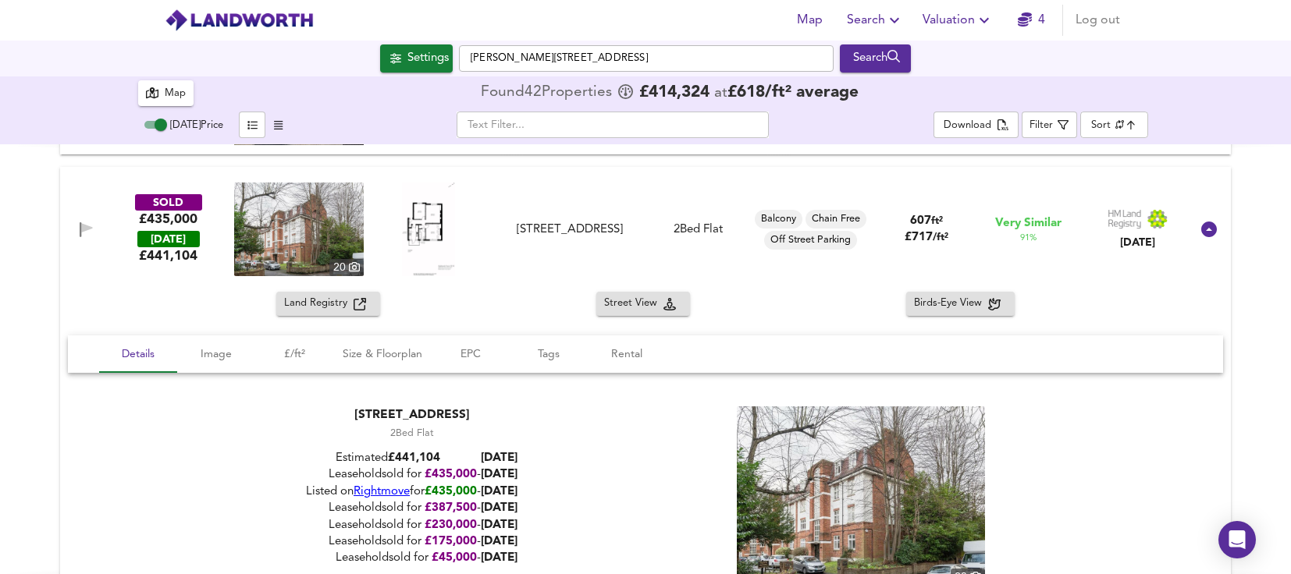
scroll to position [418, 0]
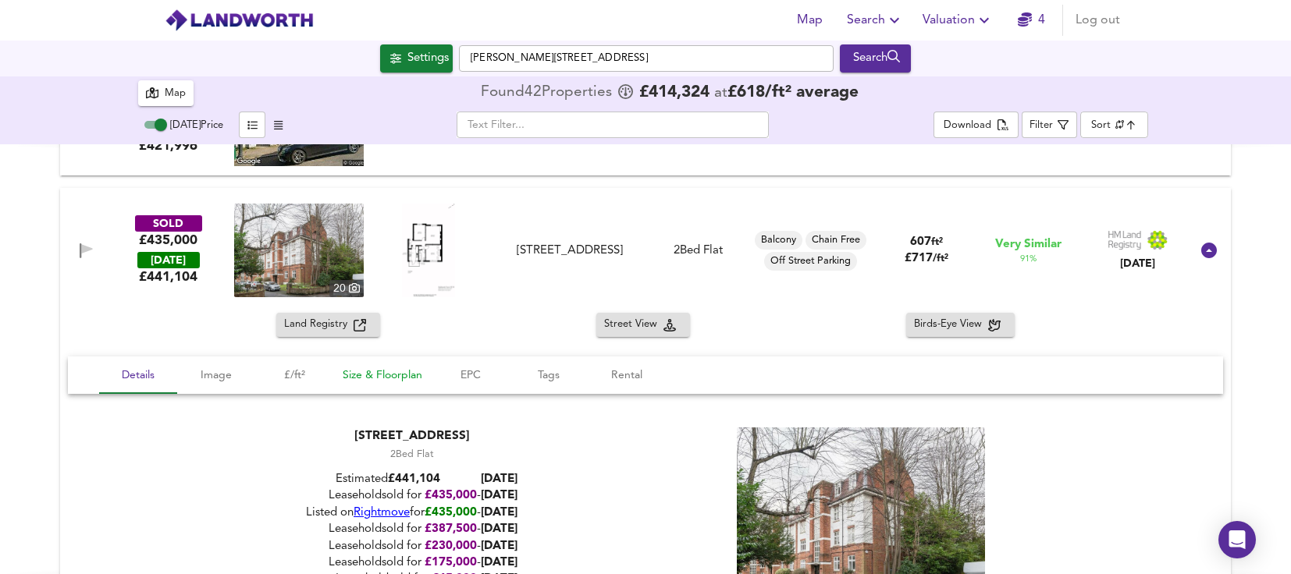
click at [355, 380] on span "Size & Floorplan" at bounding box center [383, 376] width 80 height 20
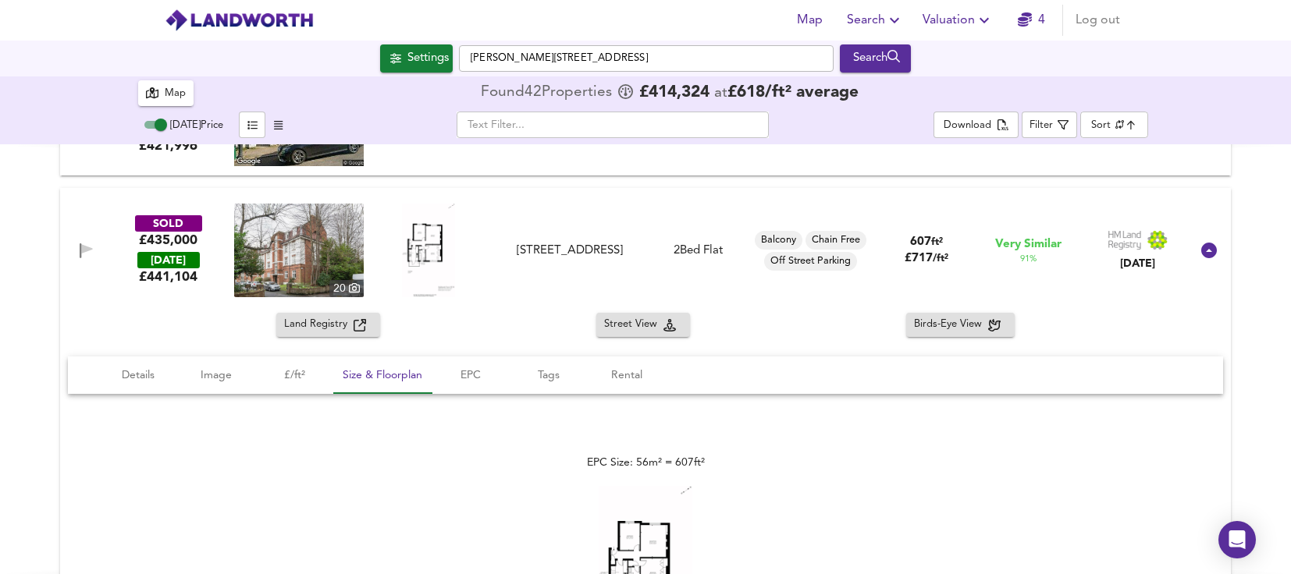
scroll to position [652, 0]
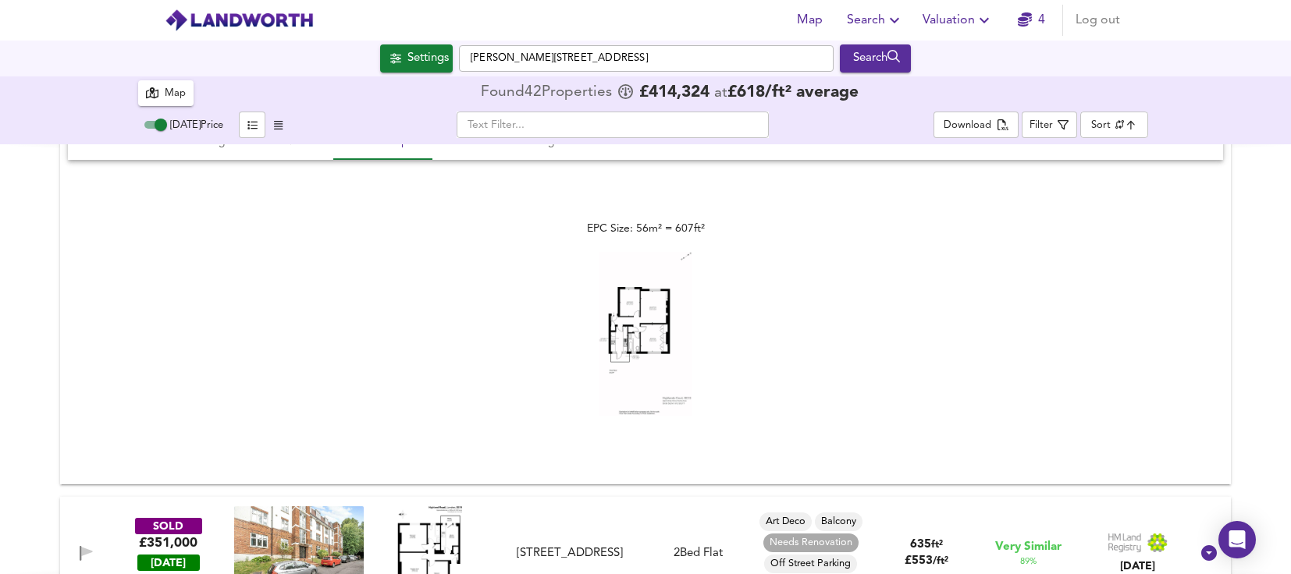
click at [641, 320] on img at bounding box center [645, 334] width 94 height 164
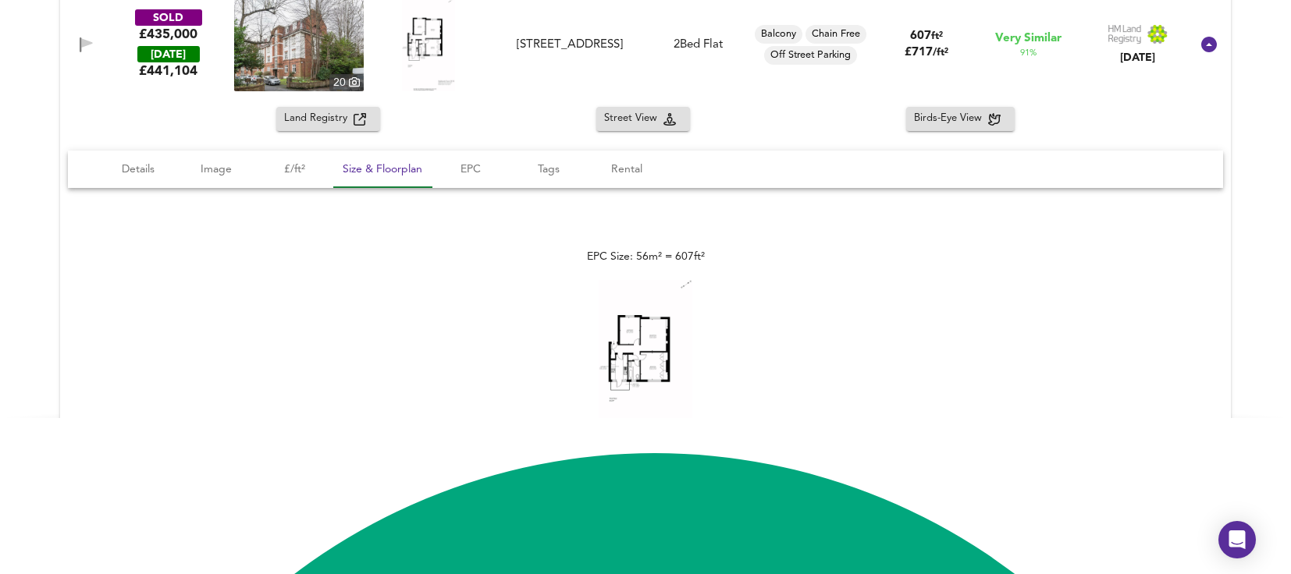
scroll to position [418, 0]
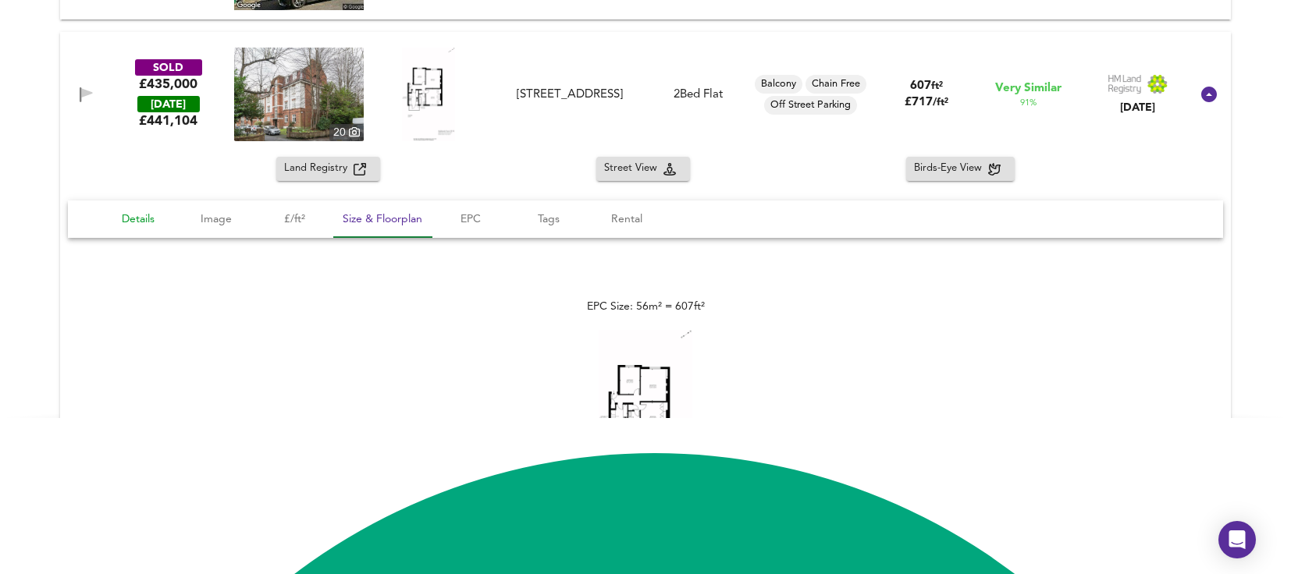
click at [156, 222] on span "Details" at bounding box center [137, 220] width 59 height 20
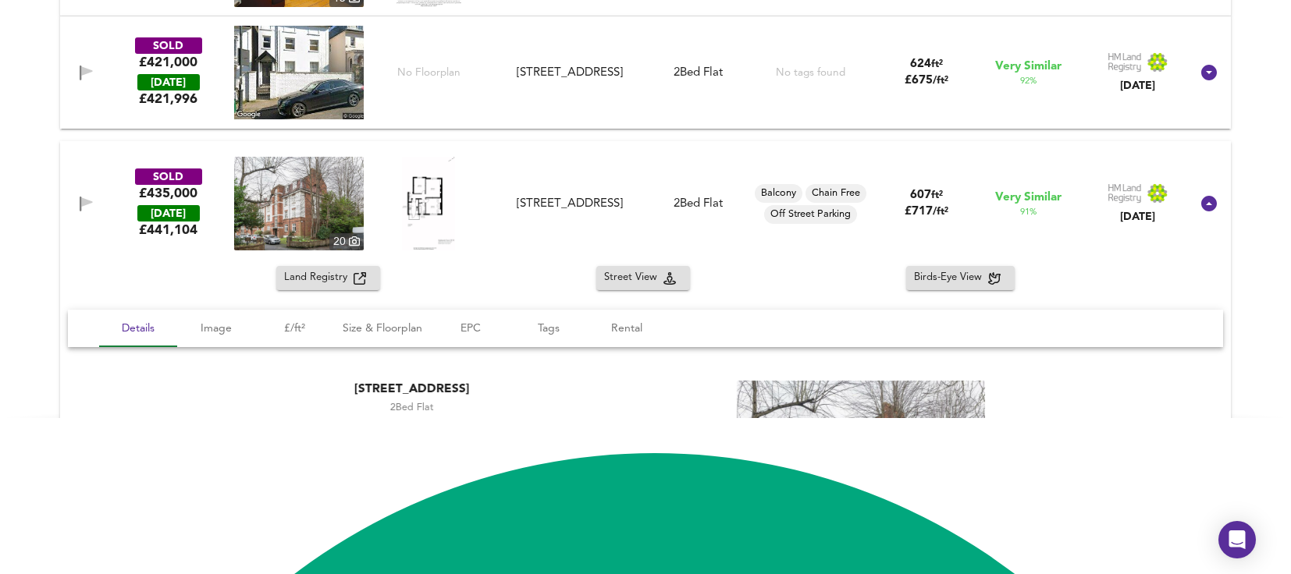
scroll to position [574, 0]
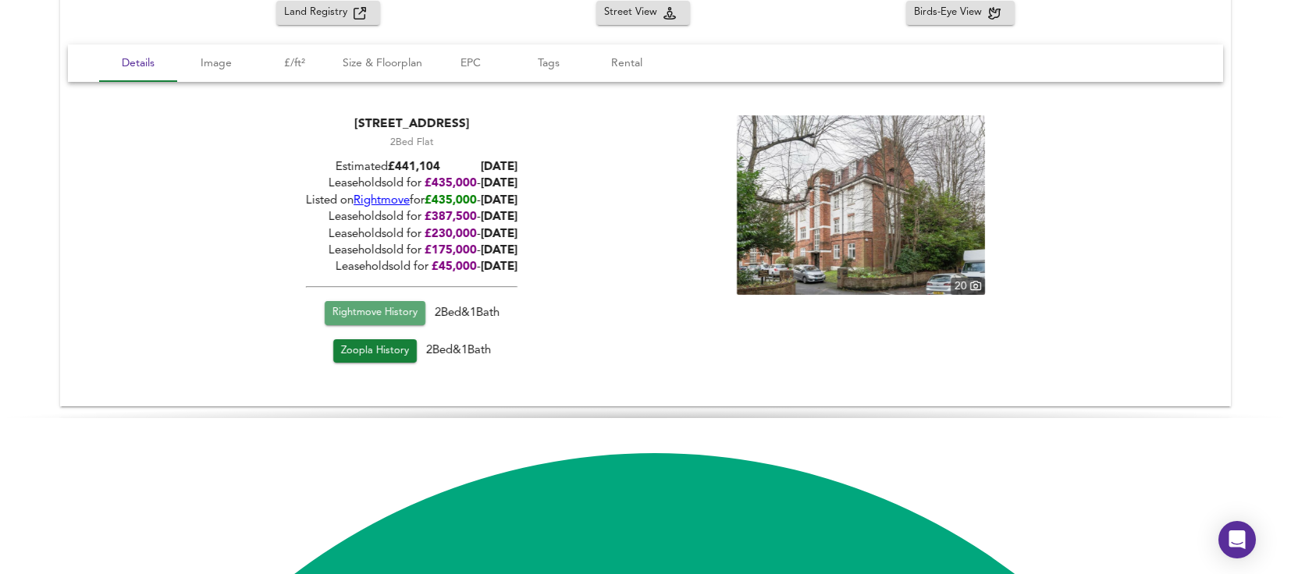
click at [389, 314] on span "Rightmove History" at bounding box center [374, 313] width 85 height 18
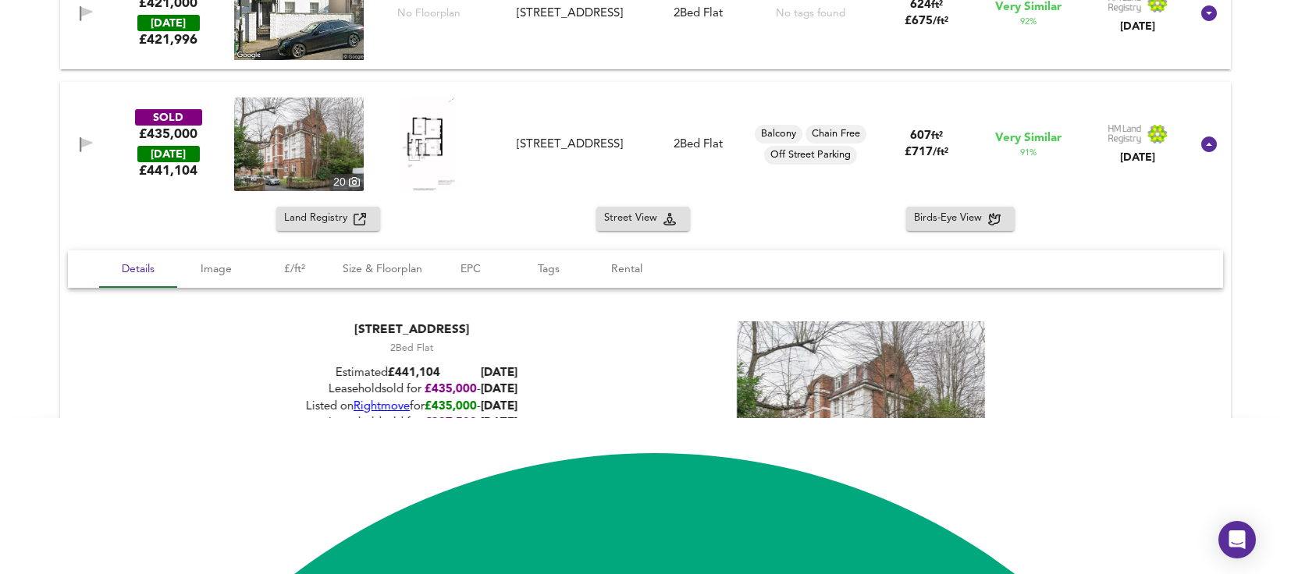
scroll to position [340, 0]
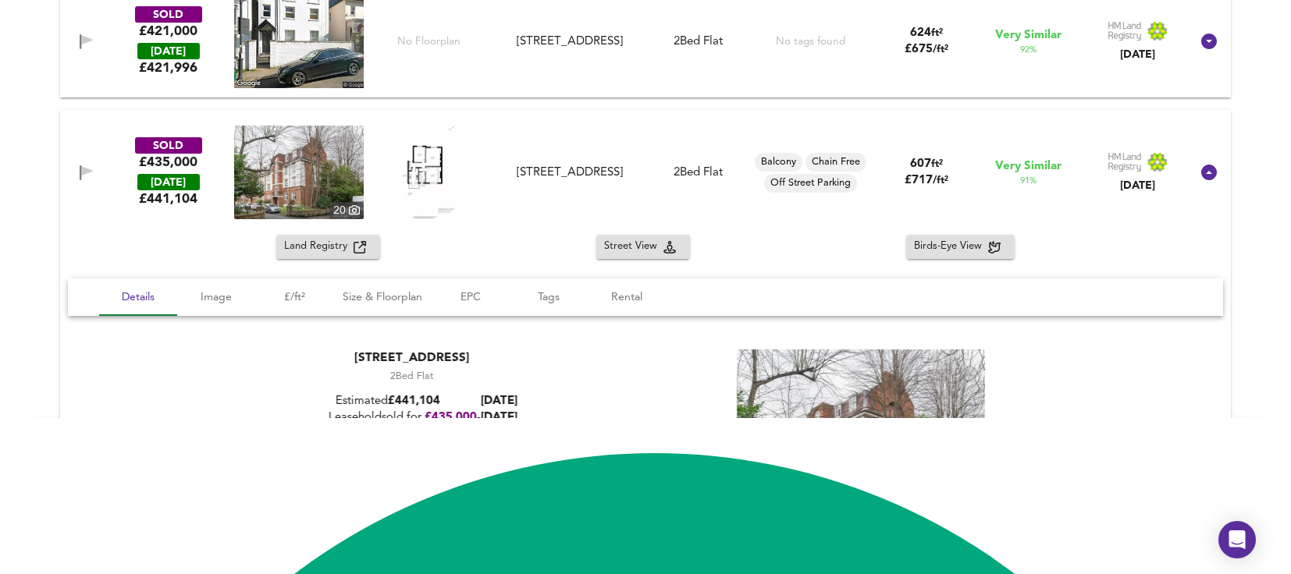
click at [309, 183] on img at bounding box center [299, 173] width 130 height 94
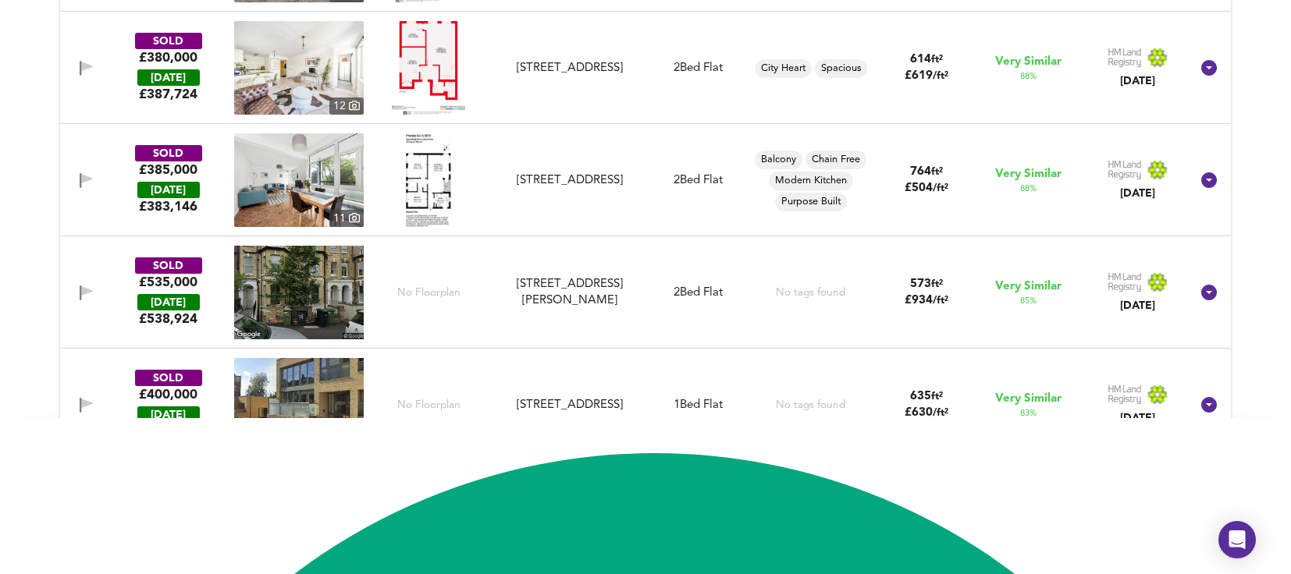
scroll to position [1121, 0]
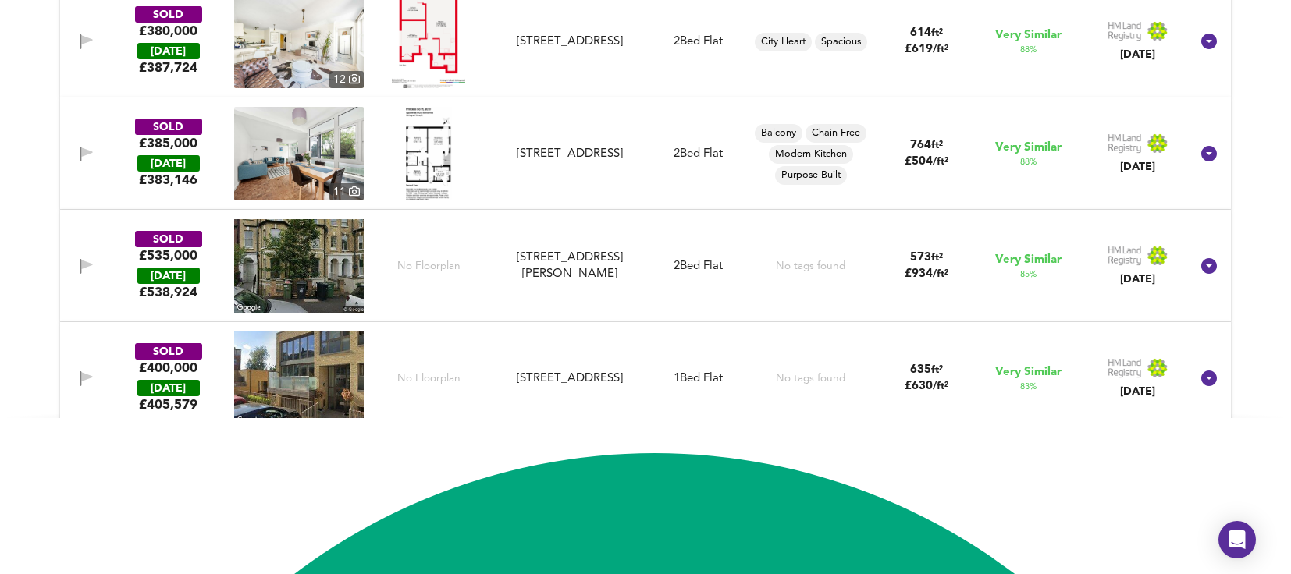
click at [325, 262] on img at bounding box center [299, 266] width 130 height 94
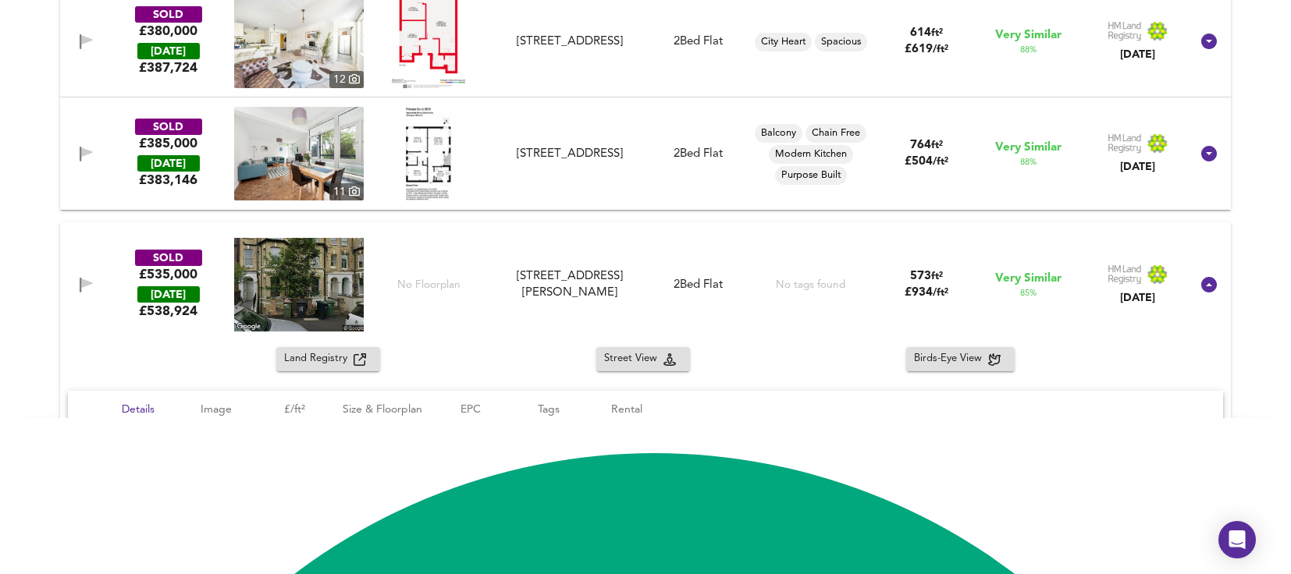
click at [80, 282] on icon "button" at bounding box center [86, 285] width 13 height 15
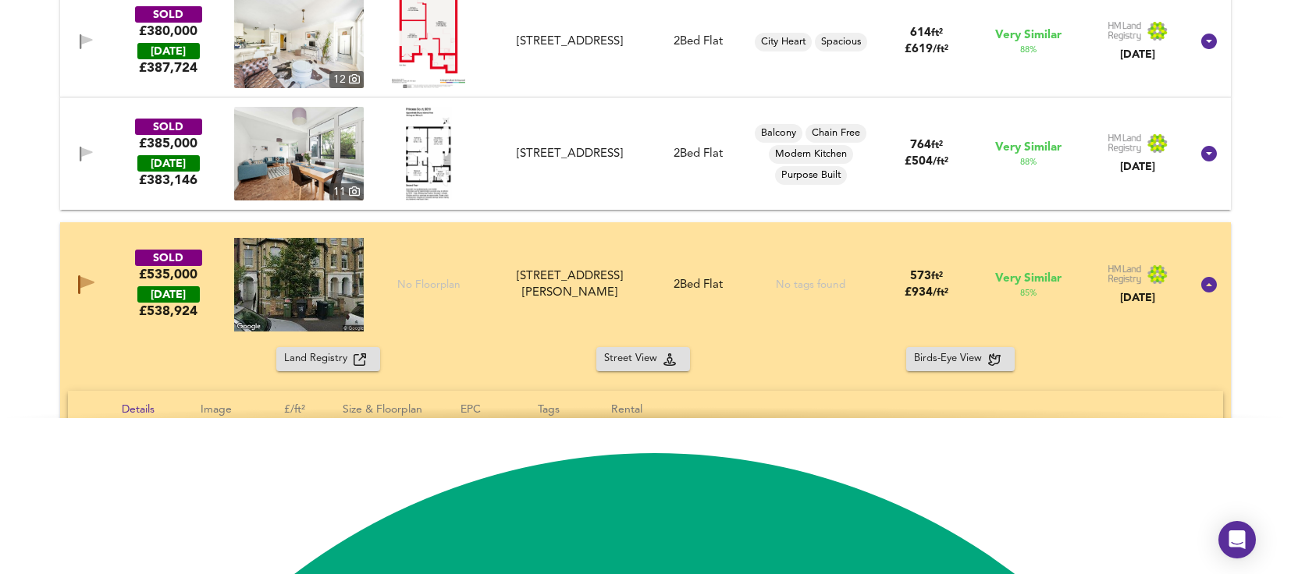
click at [345, 360] on span "Land Registry" at bounding box center [318, 359] width 69 height 18
click at [344, 358] on span "Land Registry" at bounding box center [318, 359] width 69 height 18
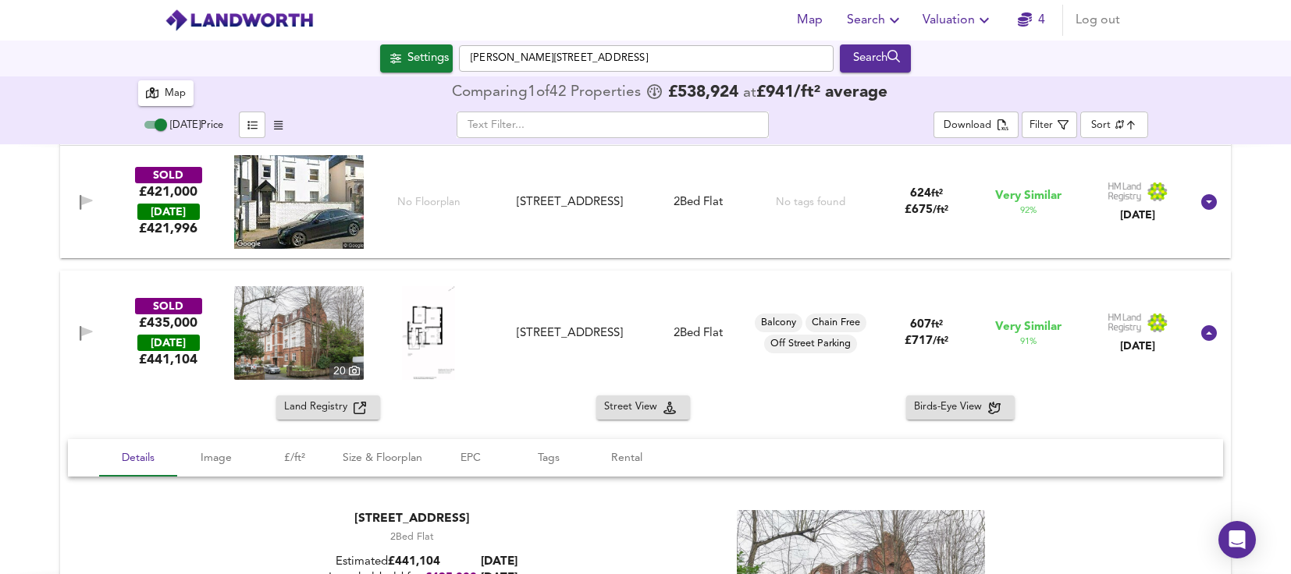
scroll to position [0, 0]
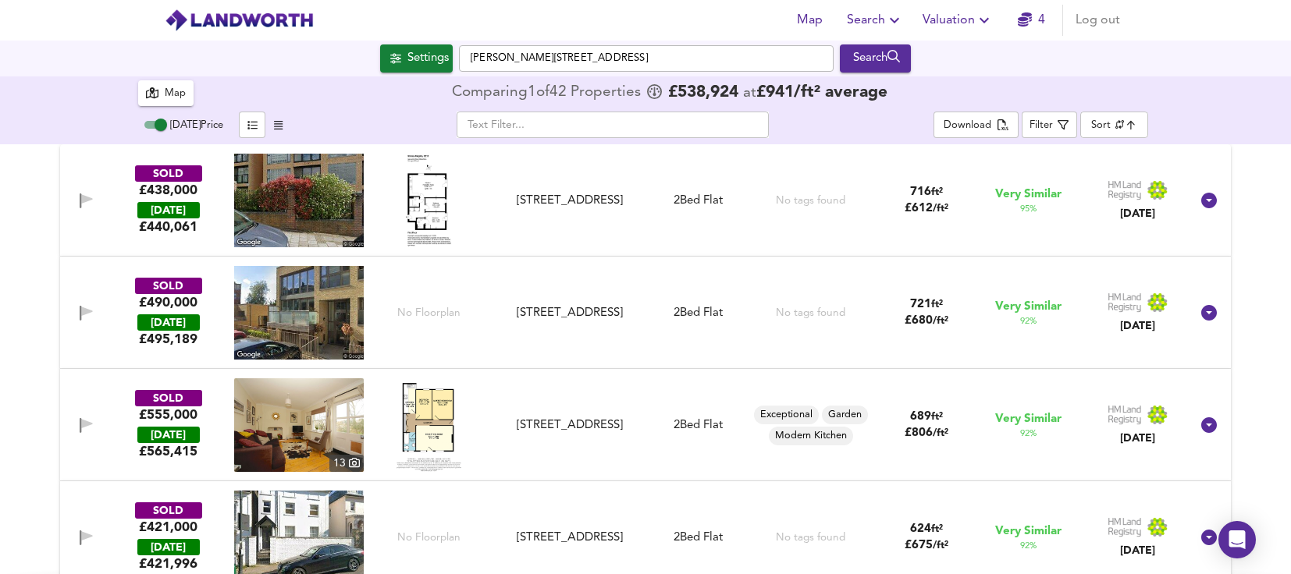
click at [195, 124] on span "[DATE] Price" at bounding box center [196, 125] width 53 height 10
click at [189, 124] on input "[DATE] Price" at bounding box center [161, 124] width 56 height 19
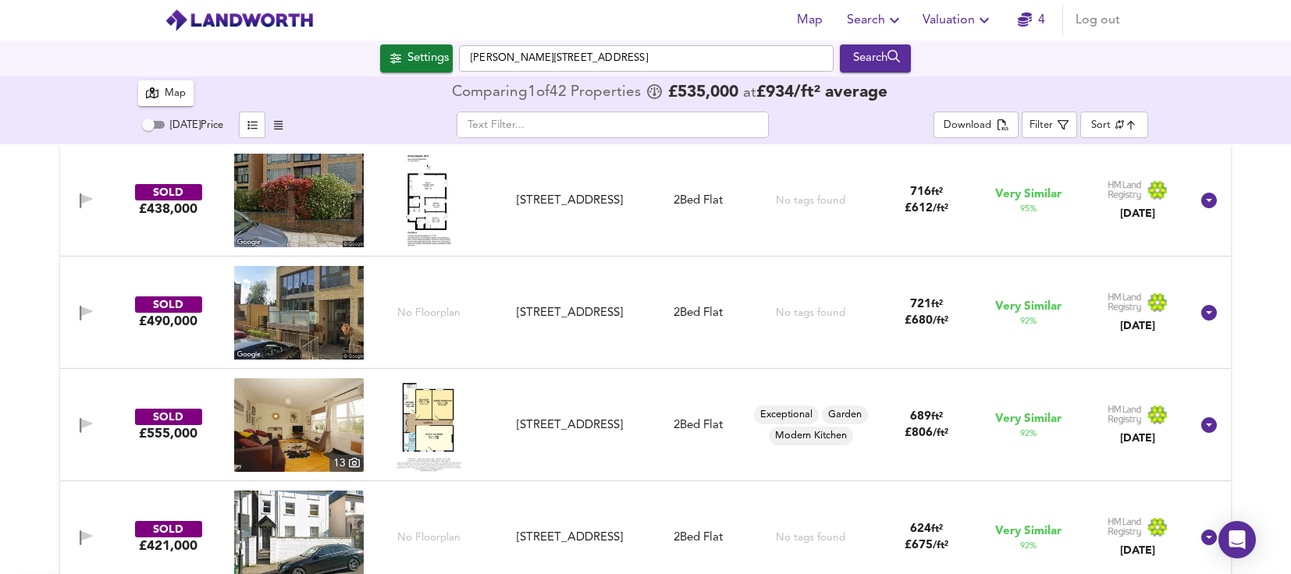
click at [190, 124] on span "[DATE] Price" at bounding box center [196, 125] width 53 height 10
click at [176, 124] on input "[DATE] Price" at bounding box center [148, 124] width 56 height 19
checkbox input "true"
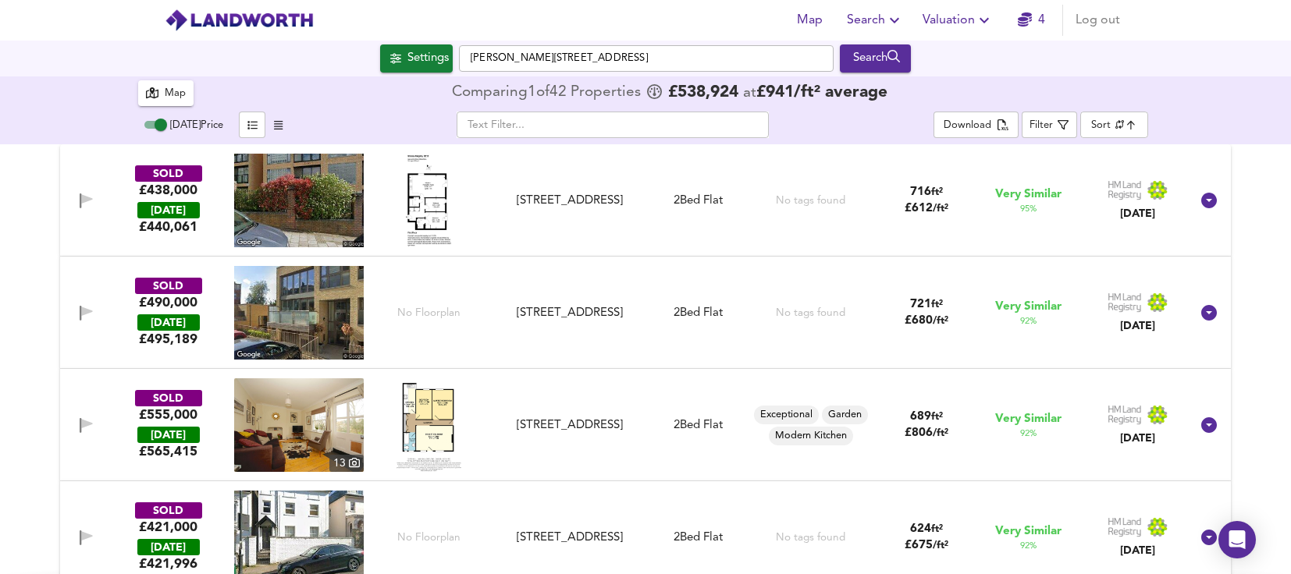
click at [272, 127] on span "button" at bounding box center [278, 125] width 19 height 18
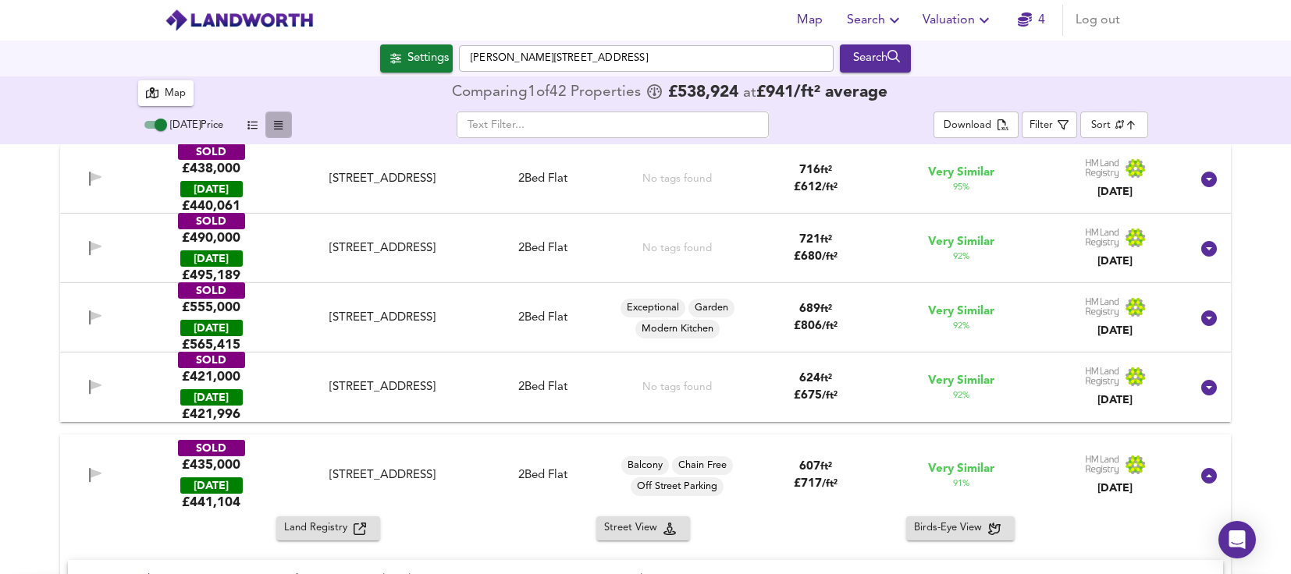
click at [273, 127] on span "button" at bounding box center [278, 125] width 11 height 10
click at [277, 132] on button "button" at bounding box center [278, 125] width 27 height 27
drag, startPoint x: 277, startPoint y: 130, endPoint x: 265, endPoint y: 128, distance: 11.8
click at [277, 129] on icon "button" at bounding box center [278, 125] width 9 height 10
click at [265, 126] on button "button" at bounding box center [278, 125] width 27 height 27
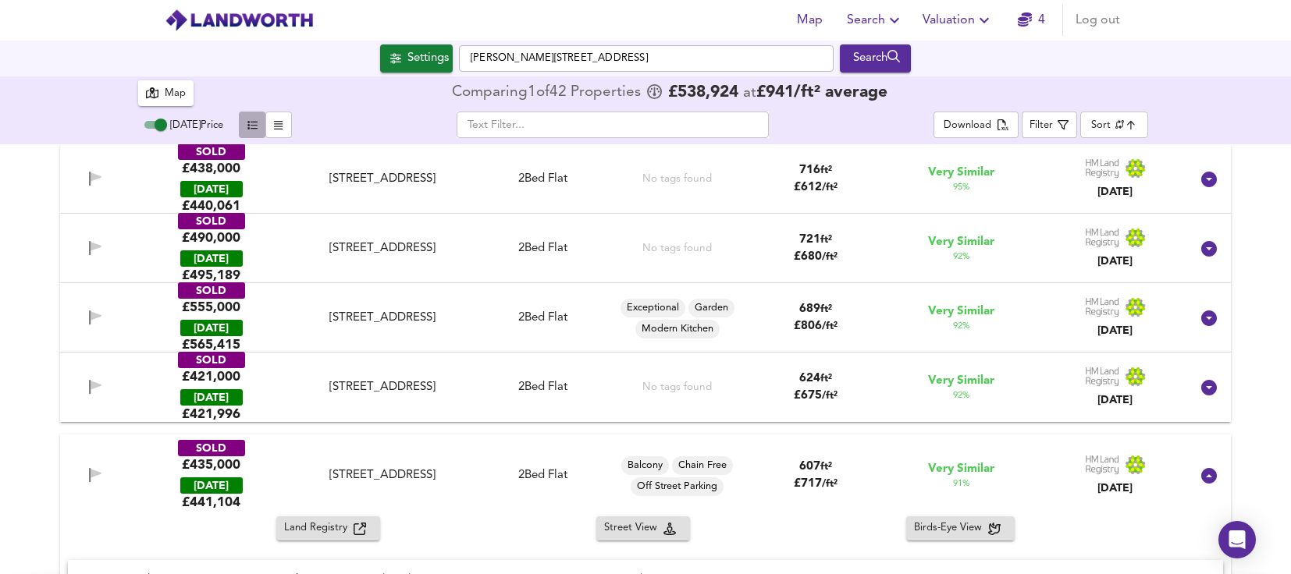
click at [260, 126] on span "button" at bounding box center [252, 125] width 19 height 18
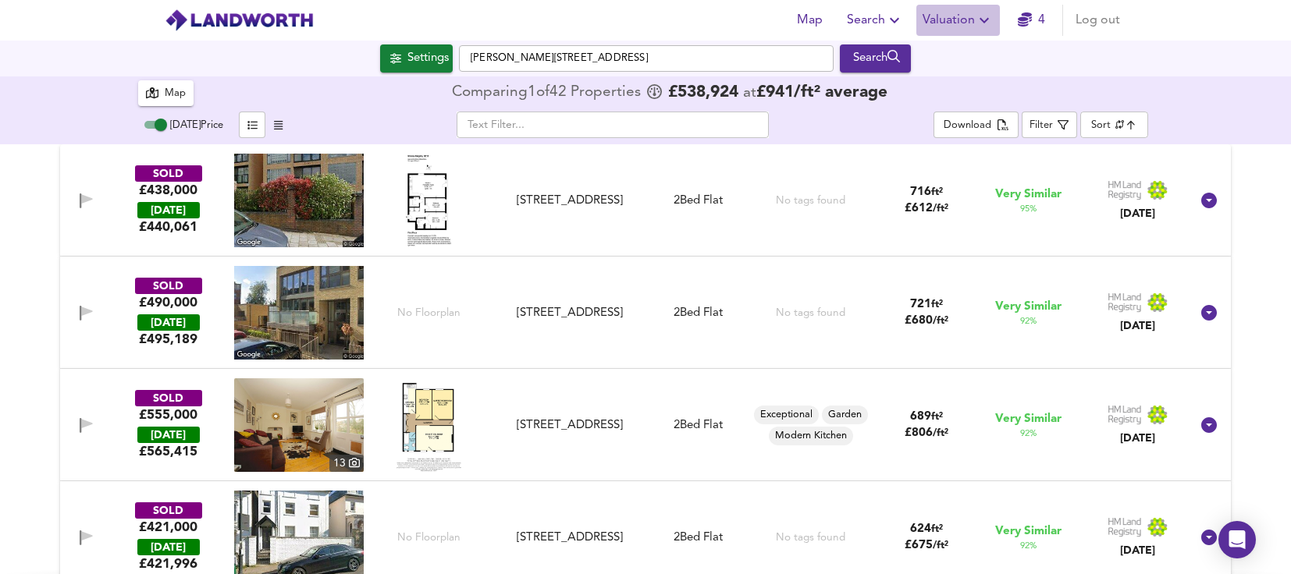
click at [977, 26] on icon "button" at bounding box center [984, 20] width 19 height 19
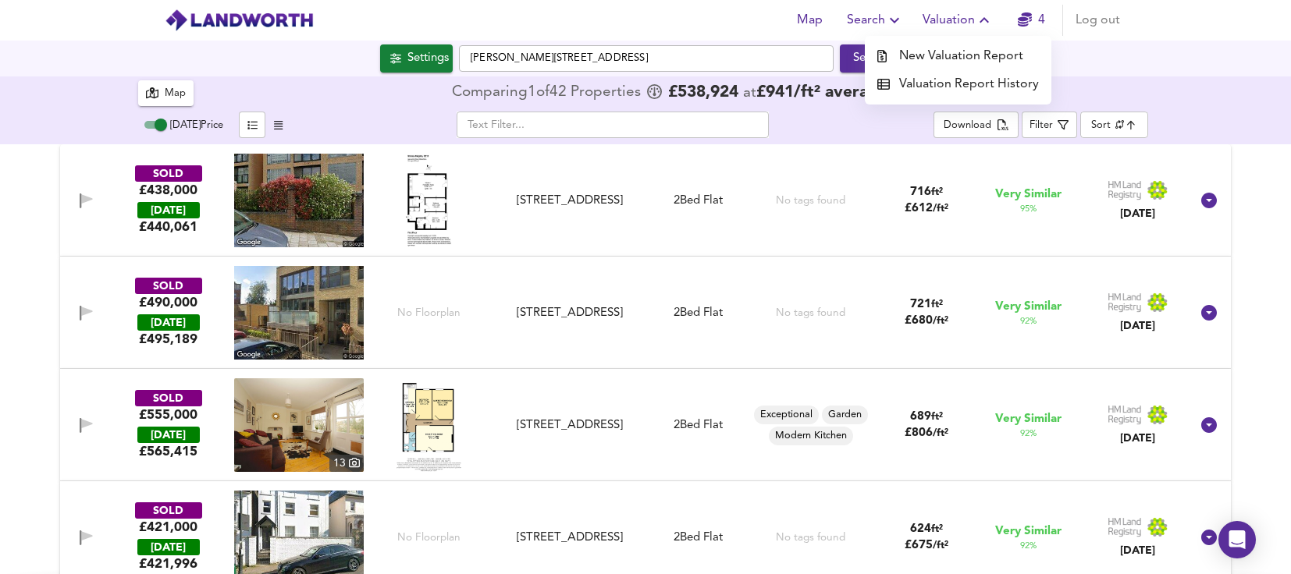
click at [972, 79] on li "Valuation Report History" at bounding box center [958, 84] width 186 height 28
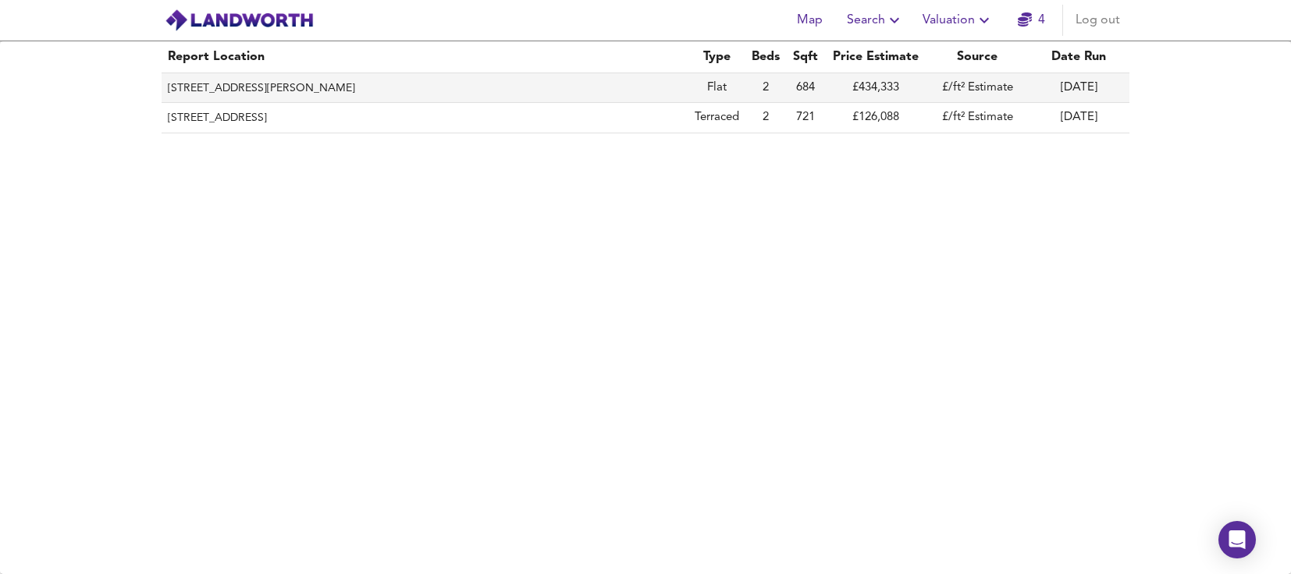
click at [477, 90] on th "[STREET_ADDRESS][PERSON_NAME]" at bounding box center [425, 88] width 527 height 30
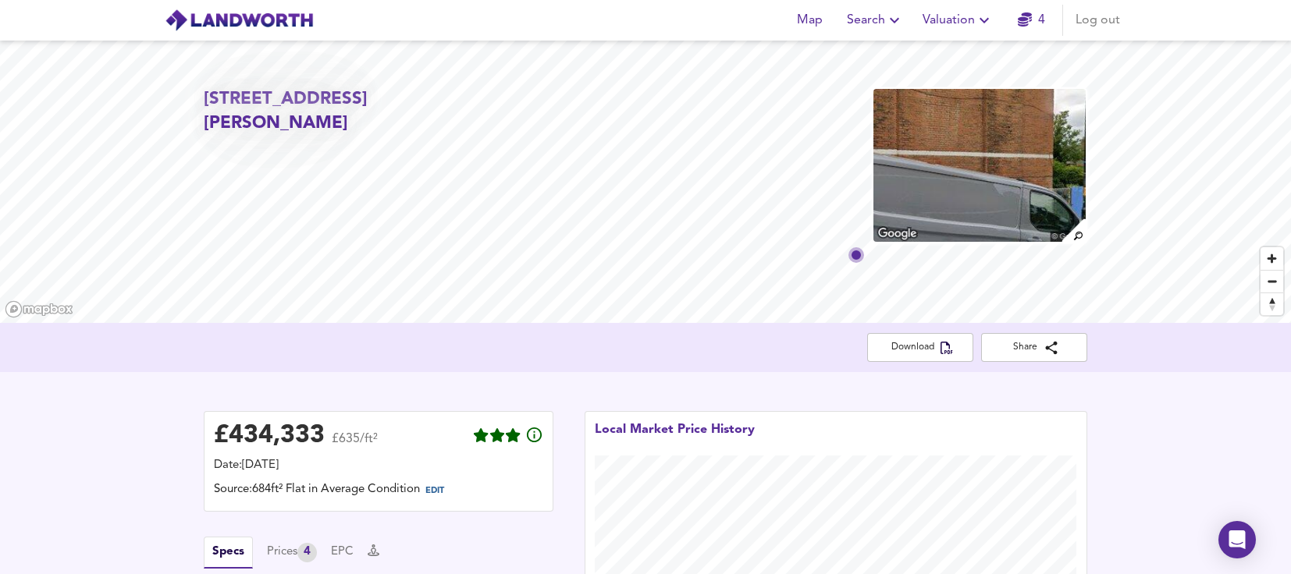
click at [996, 185] on img at bounding box center [979, 165] width 215 height 156
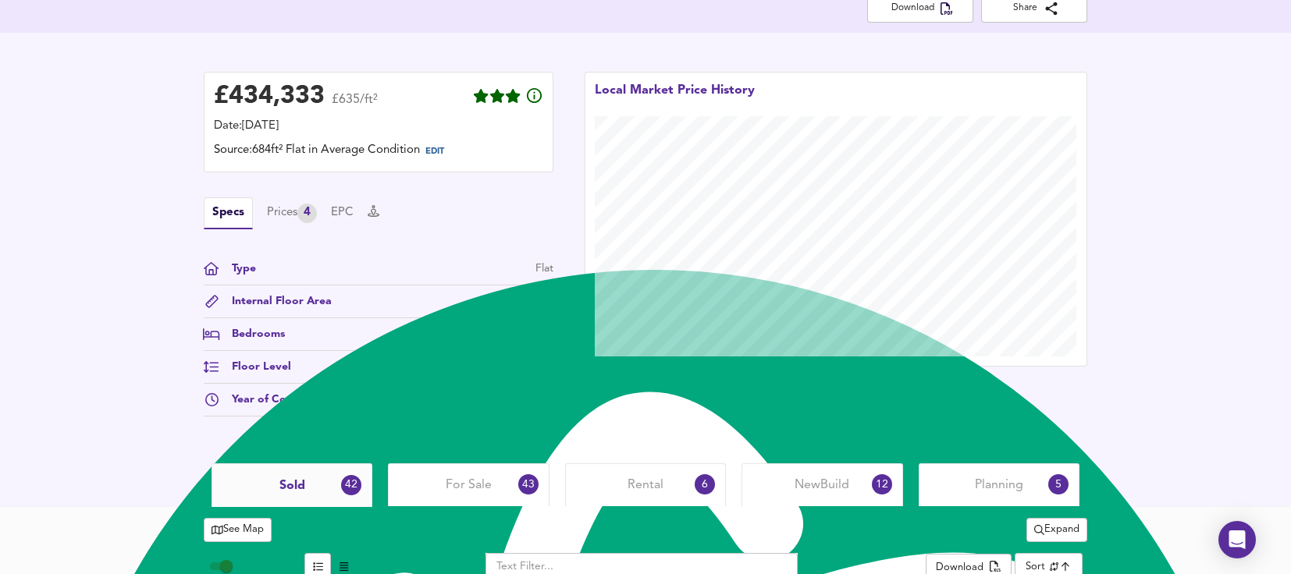
scroll to position [312, 0]
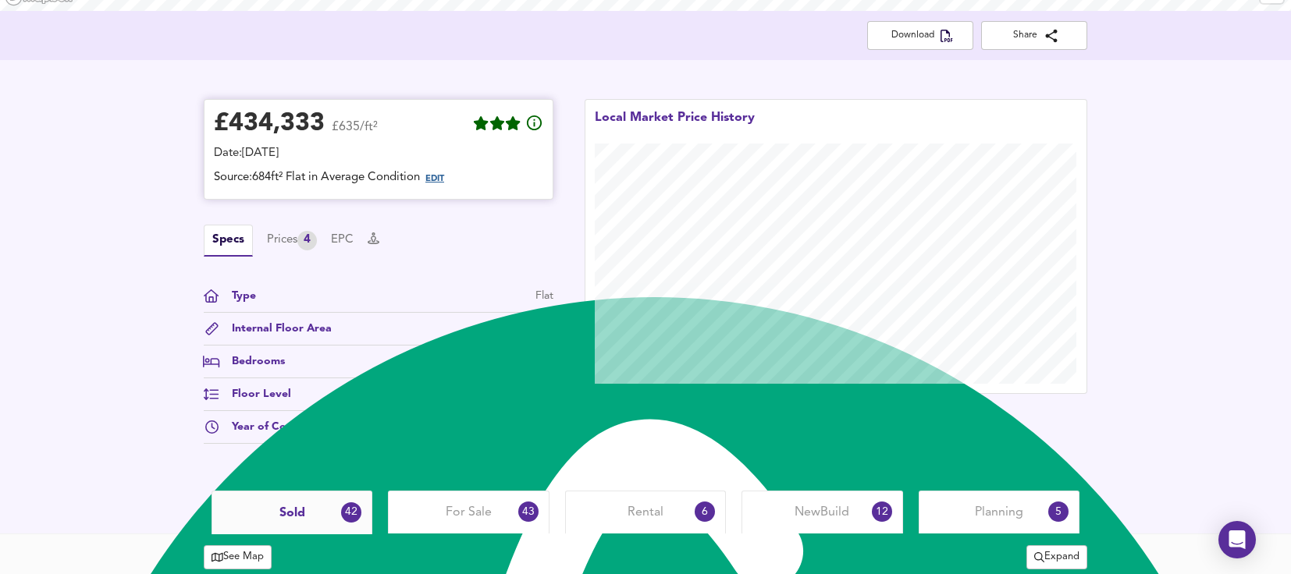
click at [442, 176] on span "EDIT" at bounding box center [434, 179] width 19 height 9
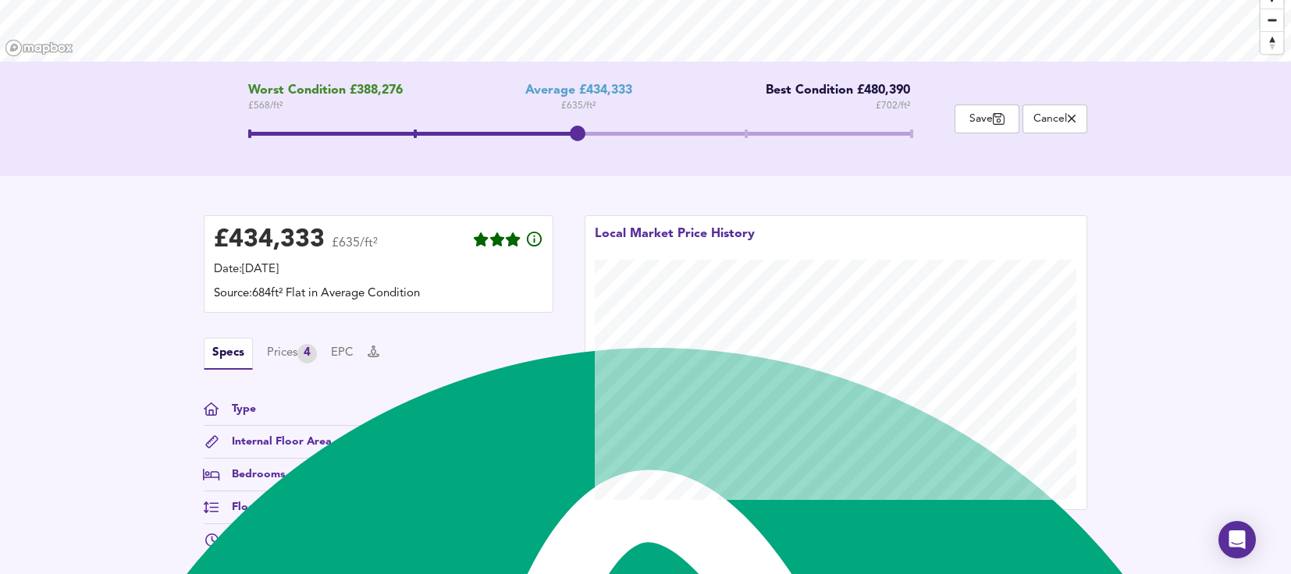
scroll to position [234, 0]
